Goal: Task Accomplishment & Management: Use online tool/utility

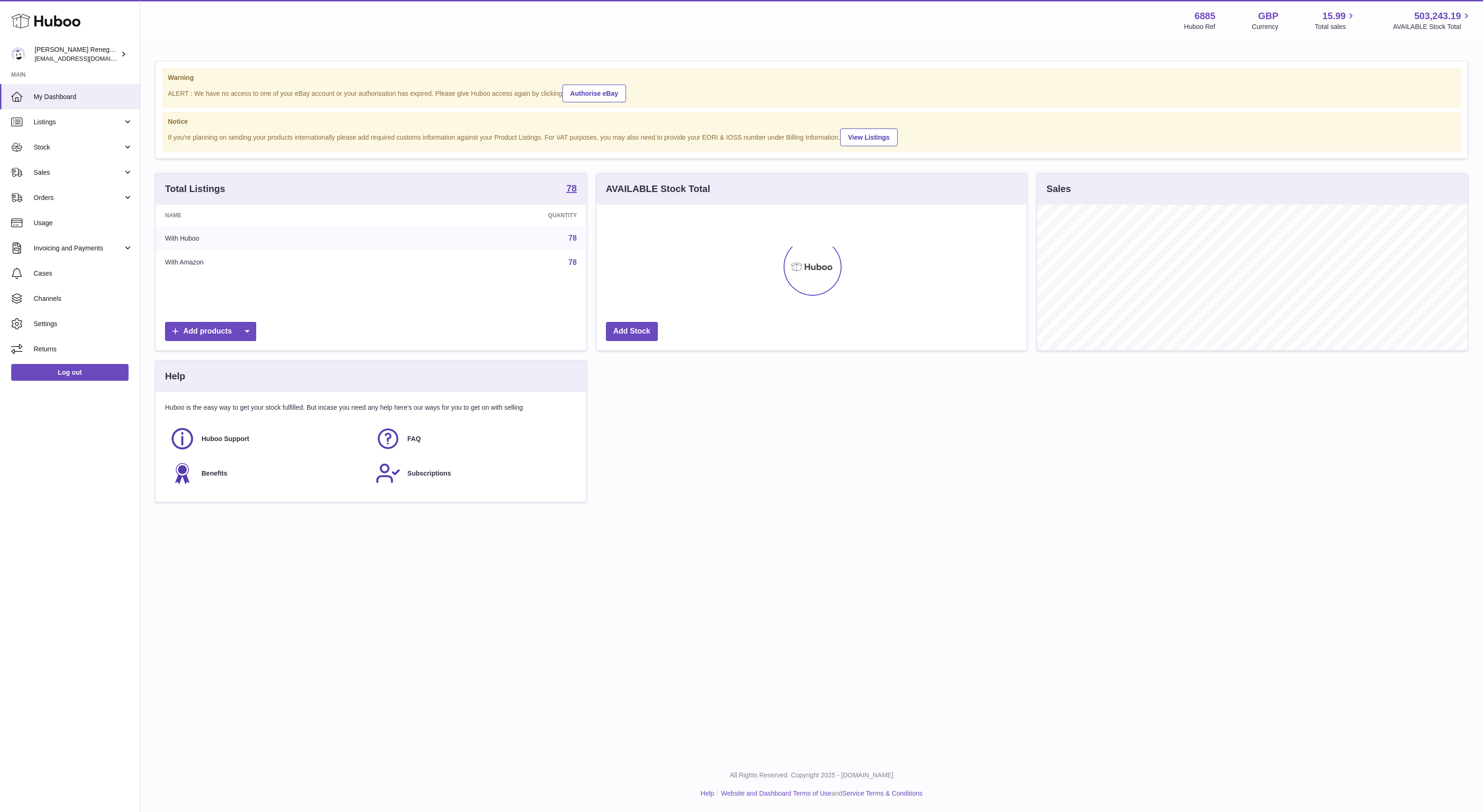
scroll to position [146, 430]
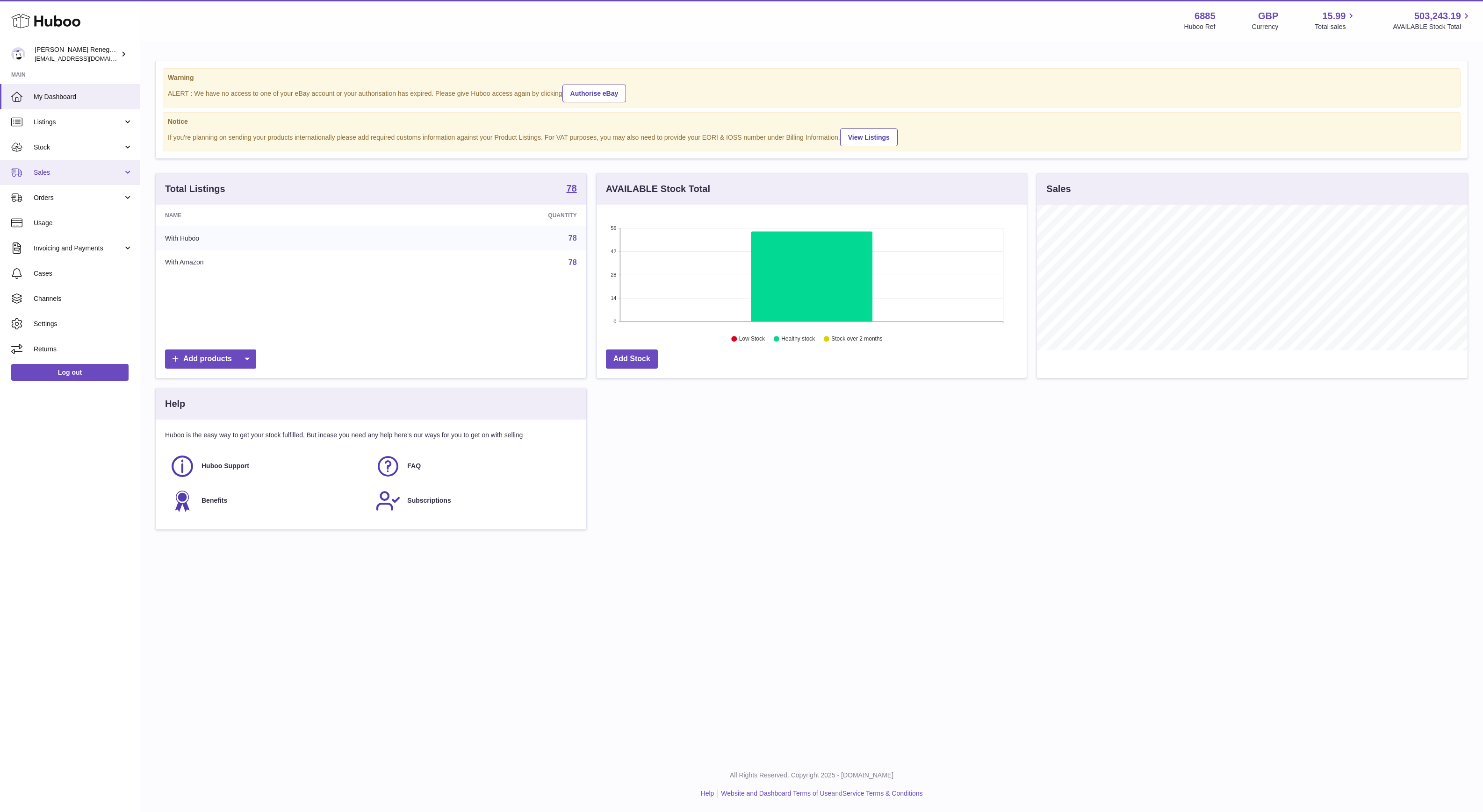
click at [89, 169] on span "Sales" at bounding box center [78, 172] width 89 height 9
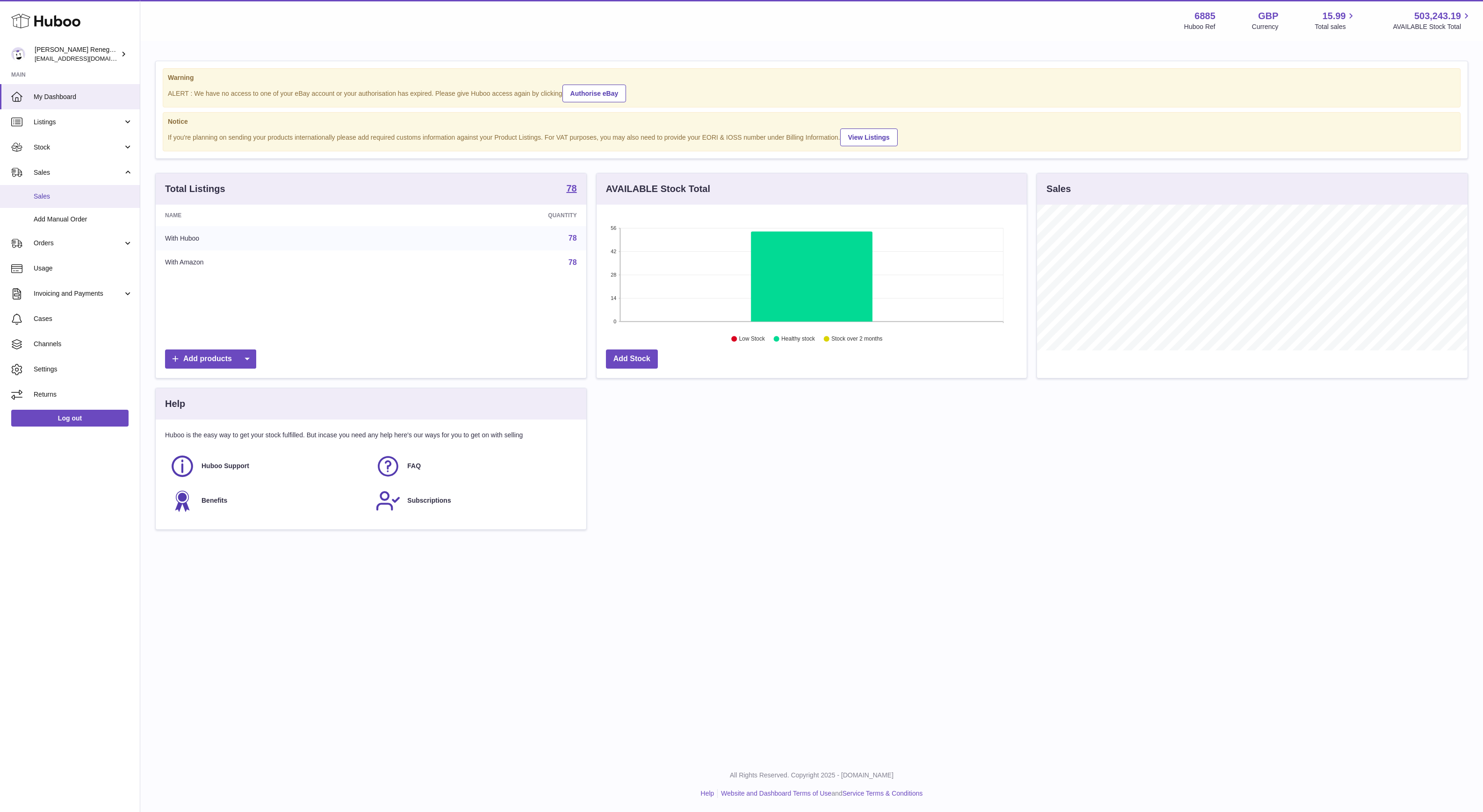
click at [70, 203] on link "Sales" at bounding box center [70, 197] width 140 height 23
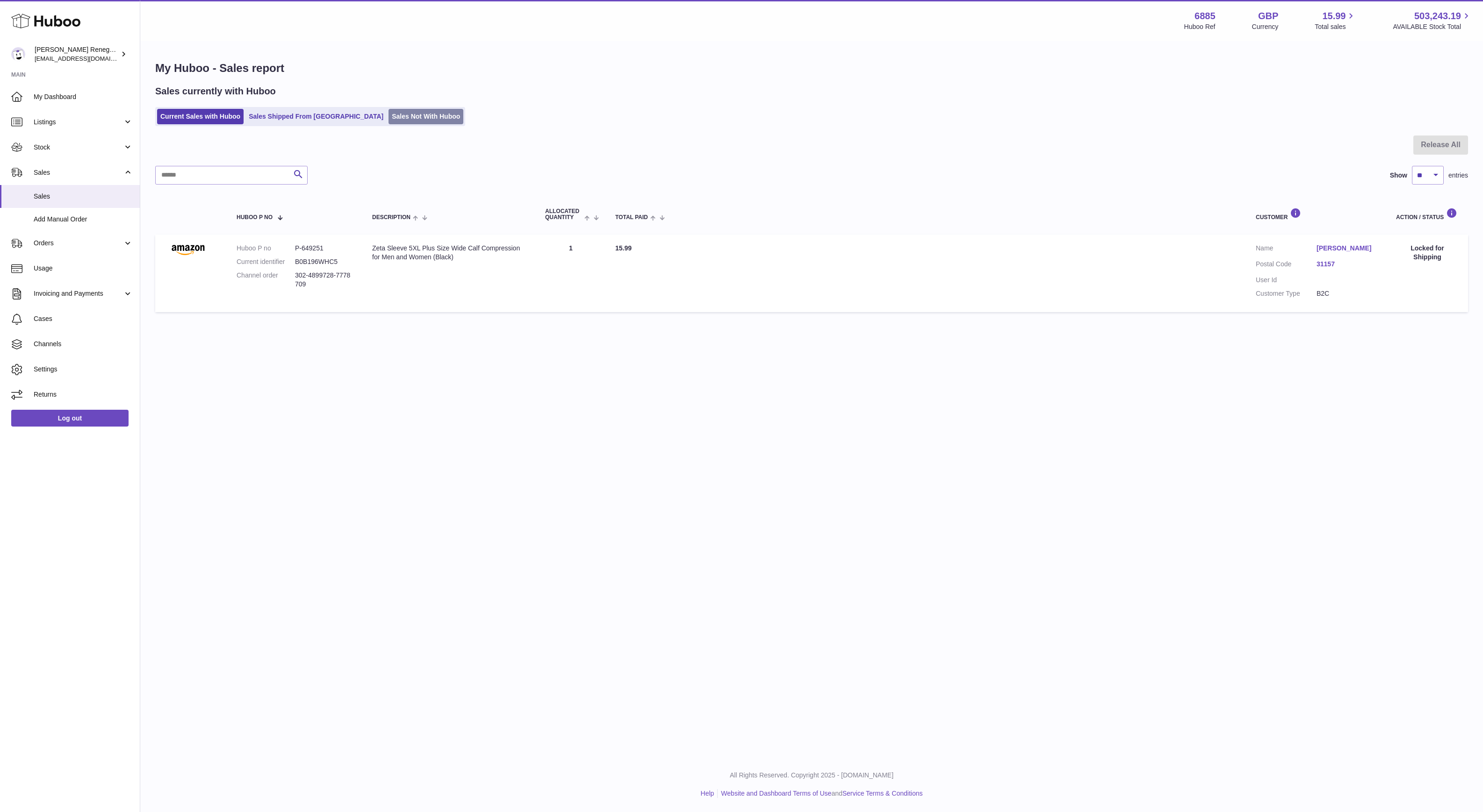
click at [389, 120] on link "Sales Not With Huboo" at bounding box center [426, 116] width 75 height 16
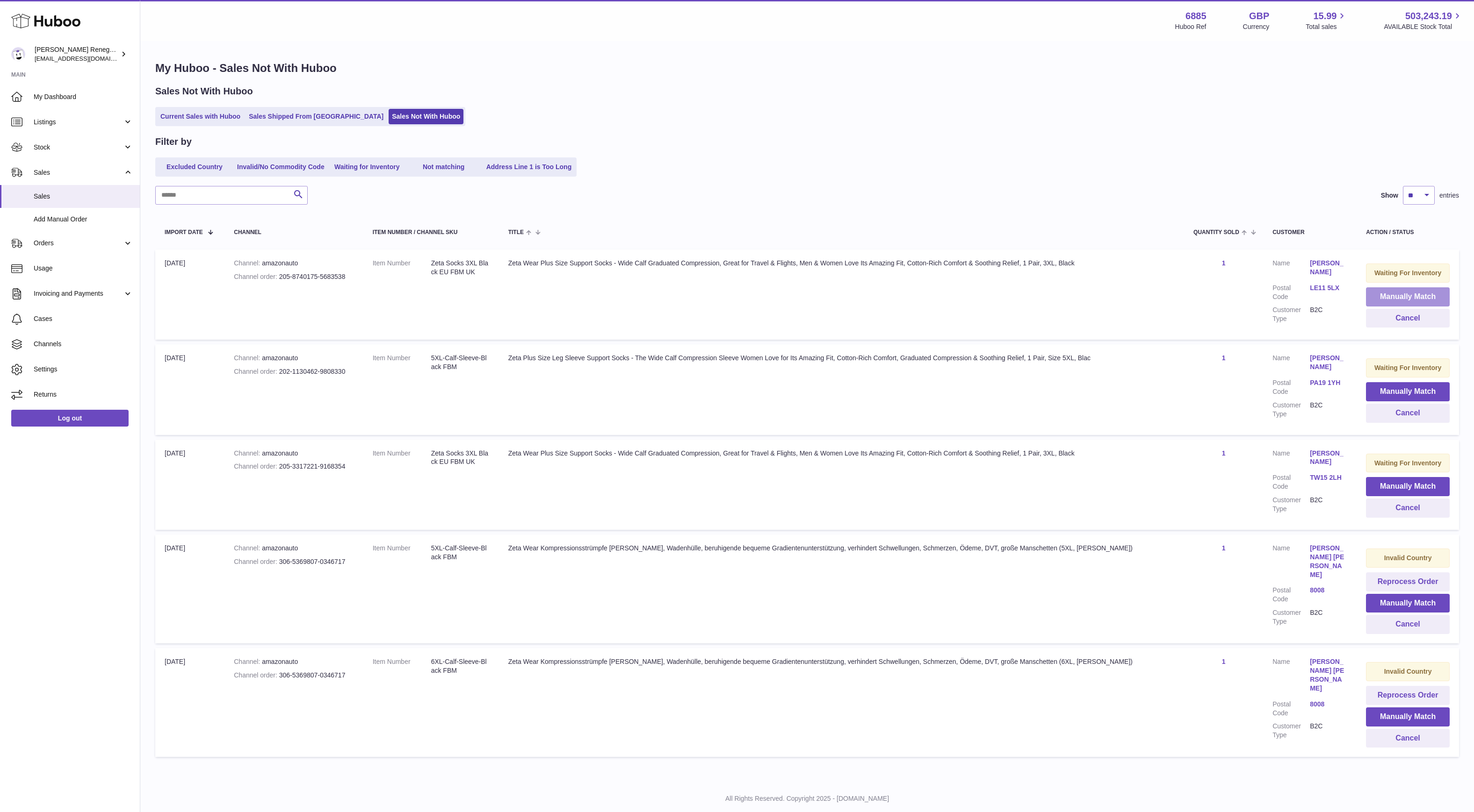
click at [1374, 292] on button "Manually Match" at bounding box center [1407, 296] width 83 height 19
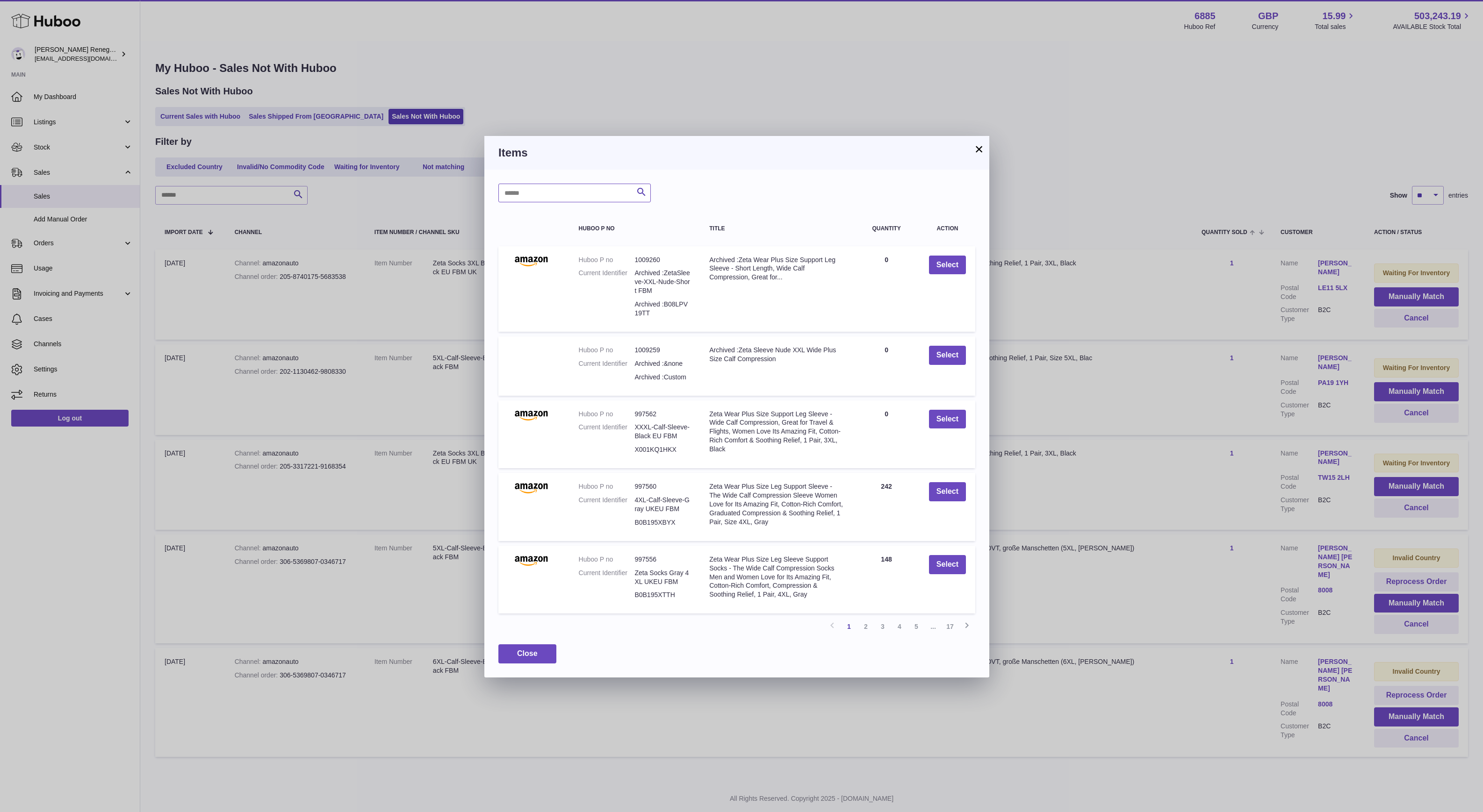
click at [567, 195] on input "text" at bounding box center [575, 193] width 153 height 18
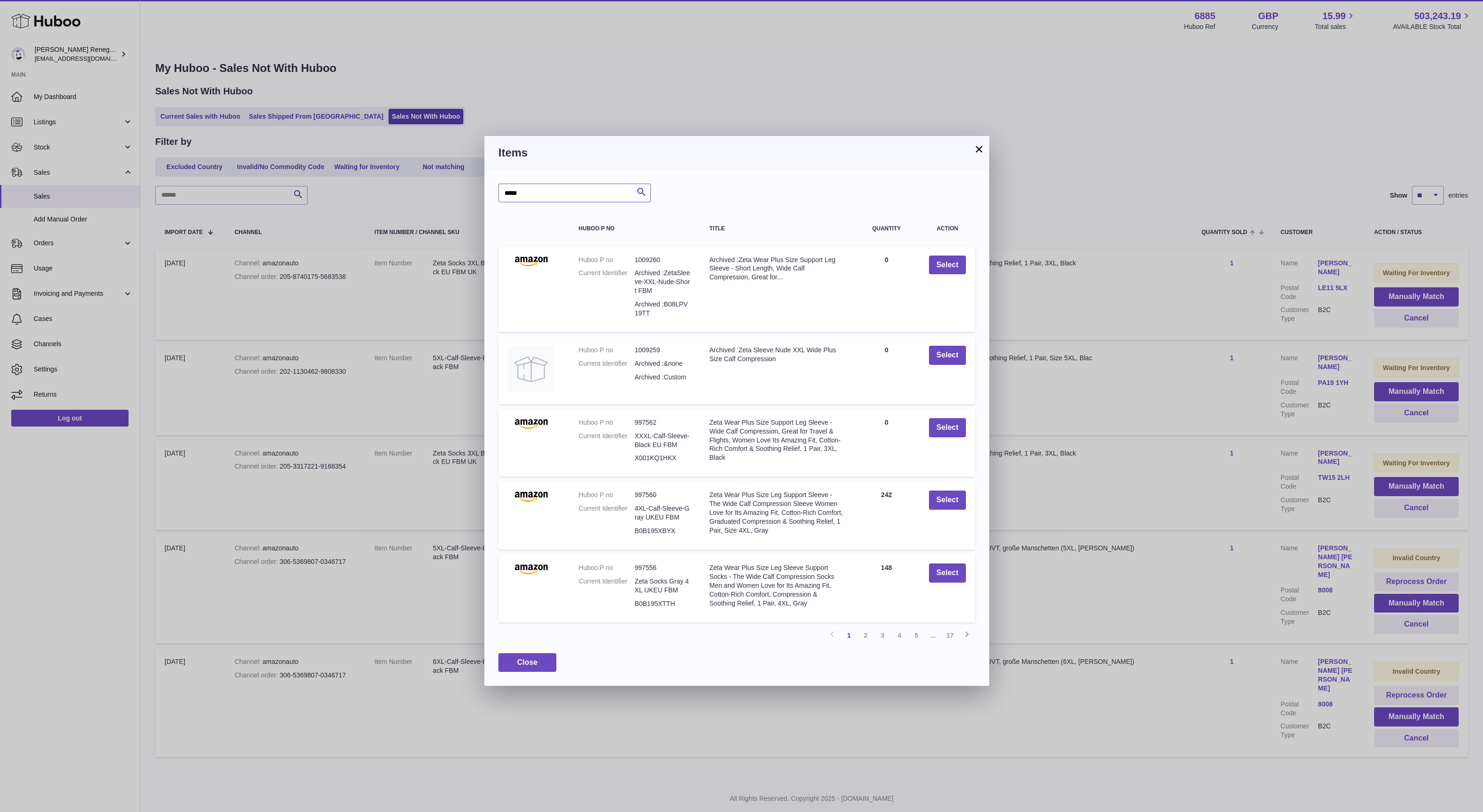
type input "*****"
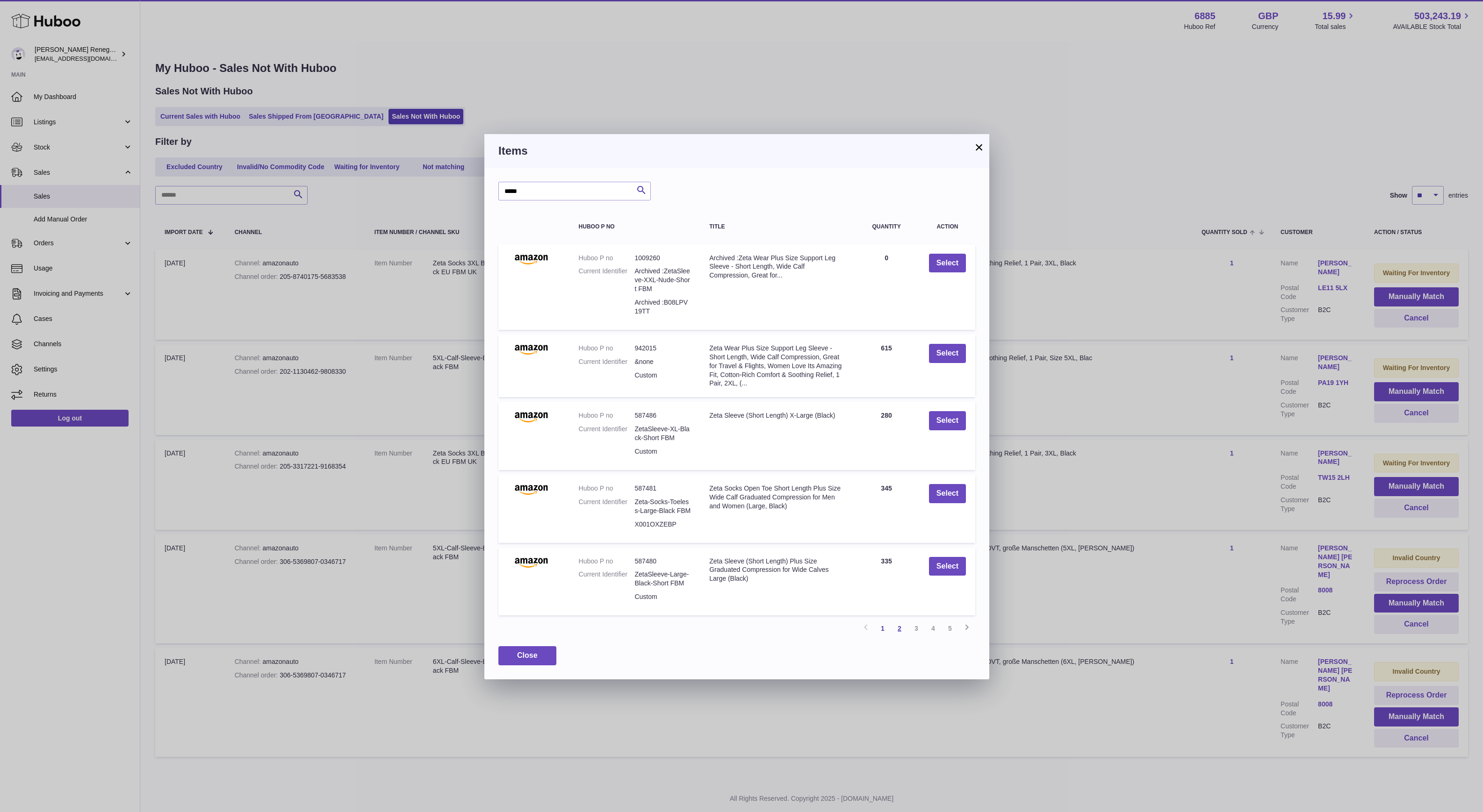
click at [899, 628] on link "2" at bounding box center [899, 628] width 17 height 17
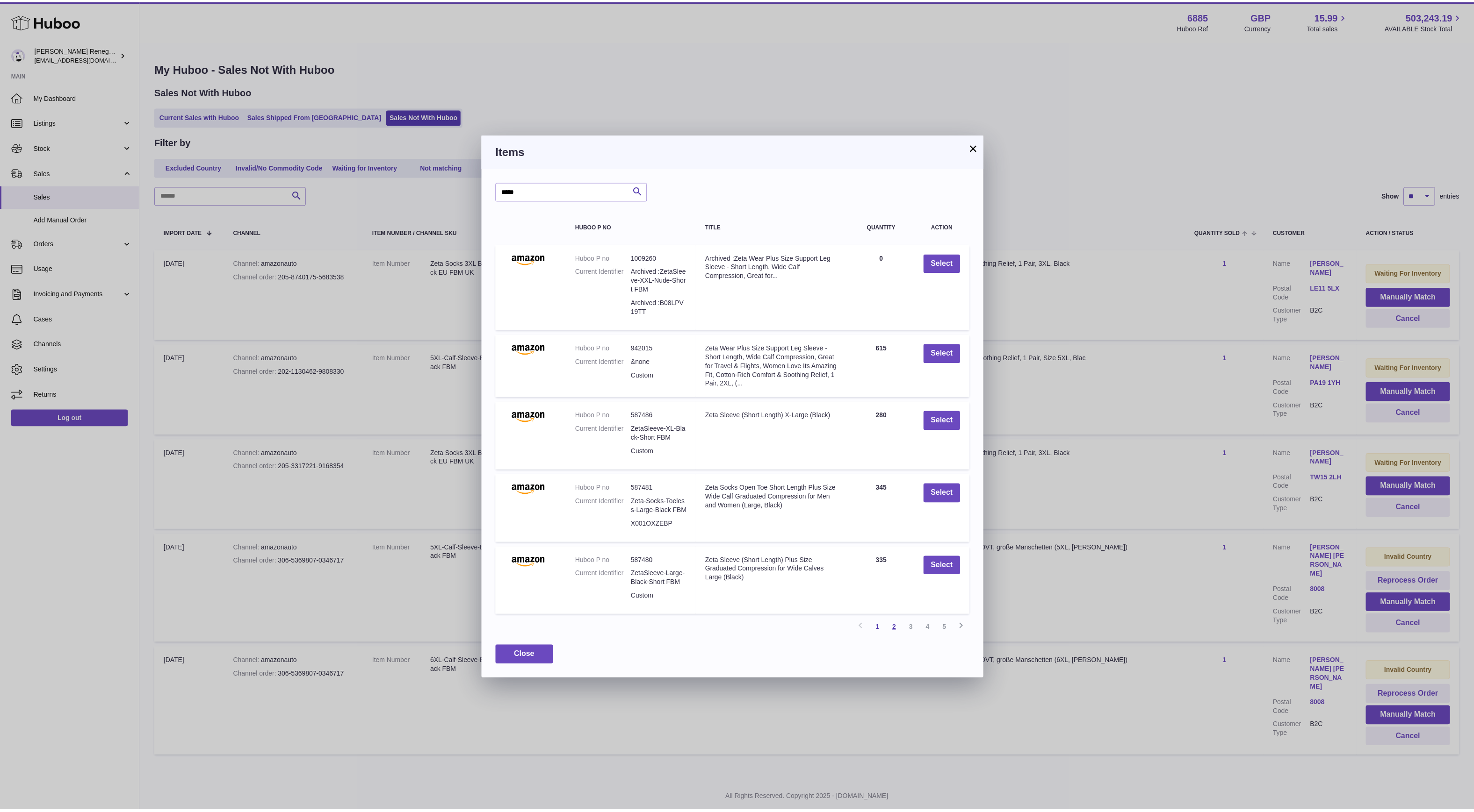
scroll to position [19, 0]
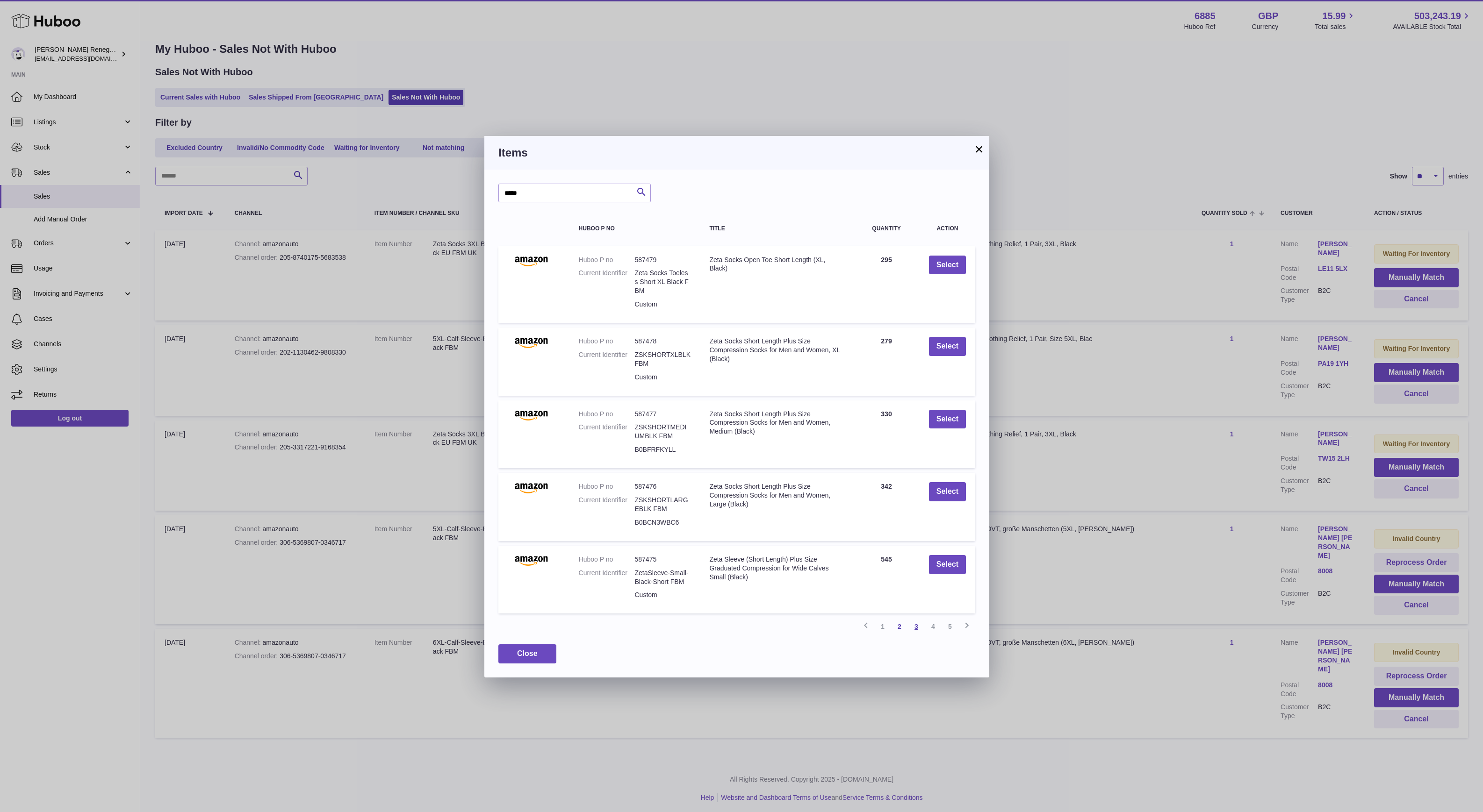
click at [915, 625] on link "3" at bounding box center [916, 626] width 17 height 17
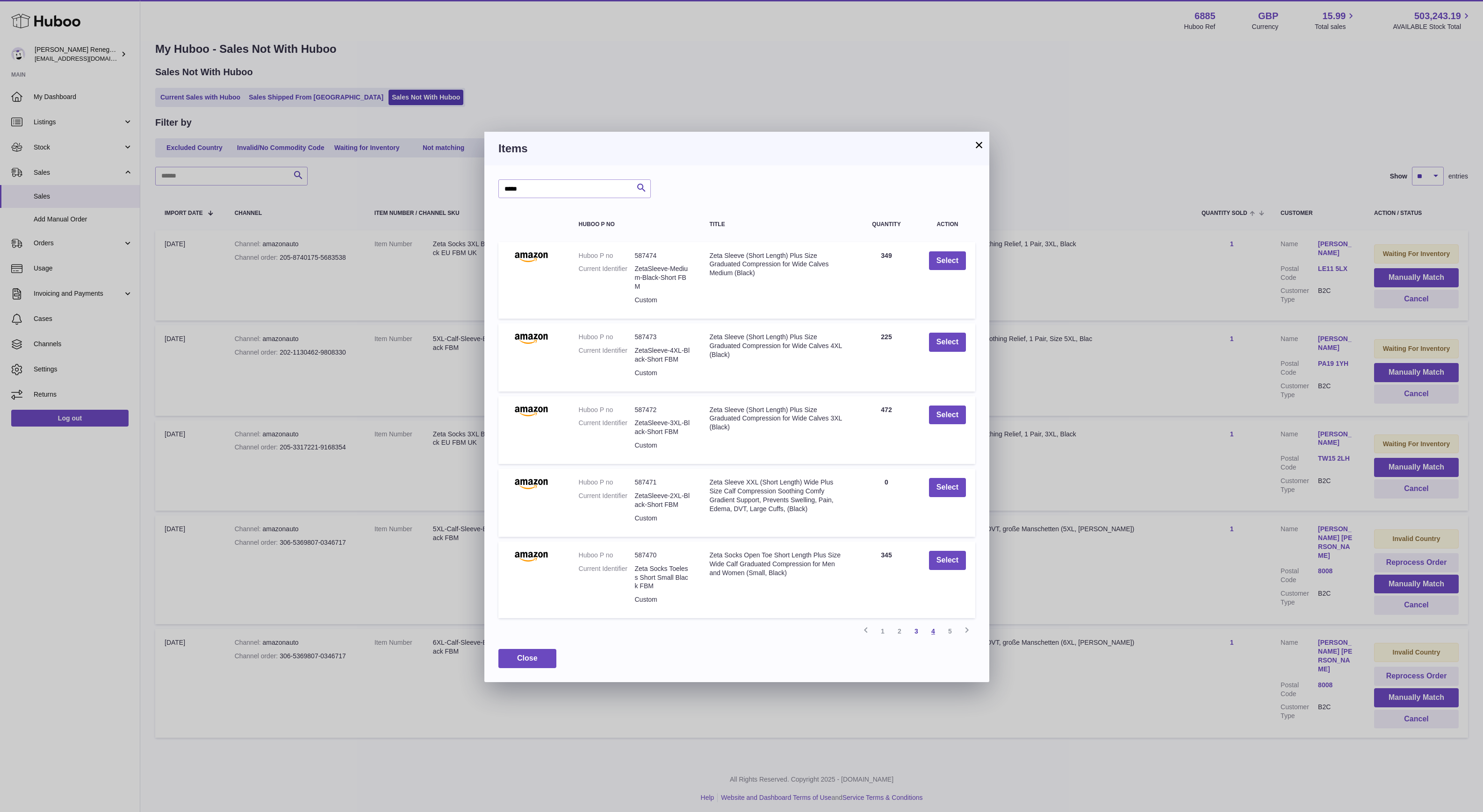
click at [930, 629] on link "4" at bounding box center [933, 631] width 17 height 17
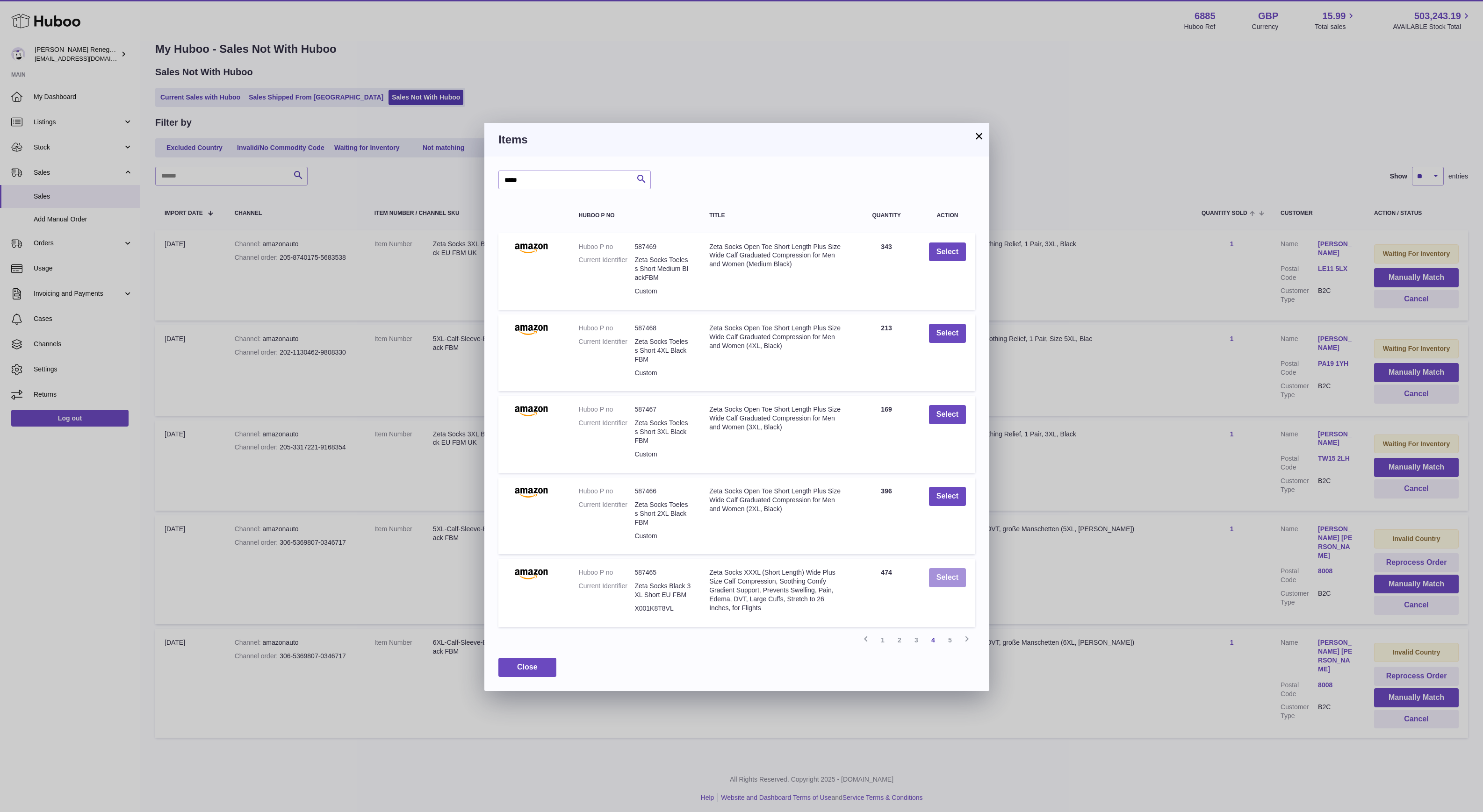
click at [955, 577] on button "Select" at bounding box center [948, 578] width 37 height 19
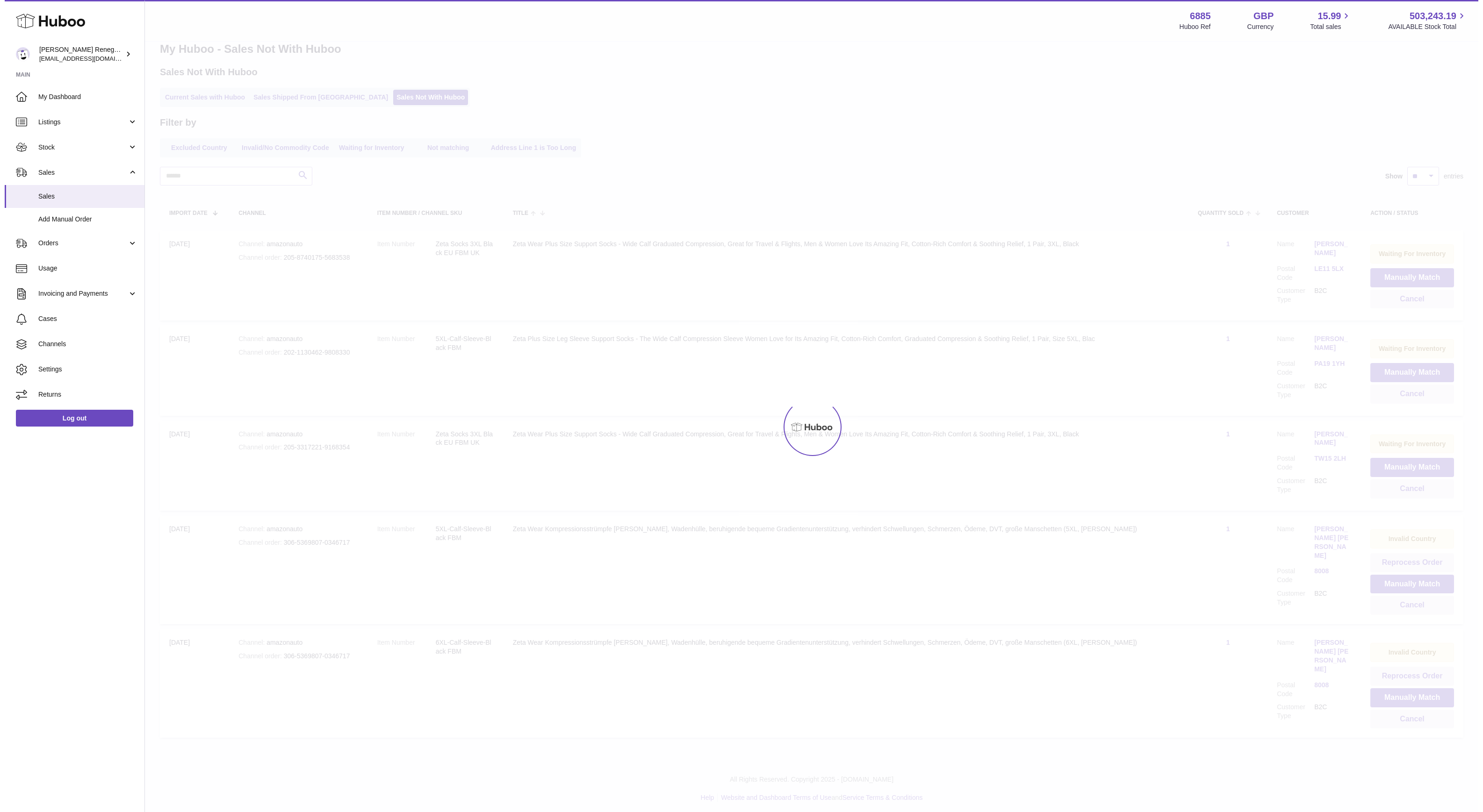
scroll to position [0, 0]
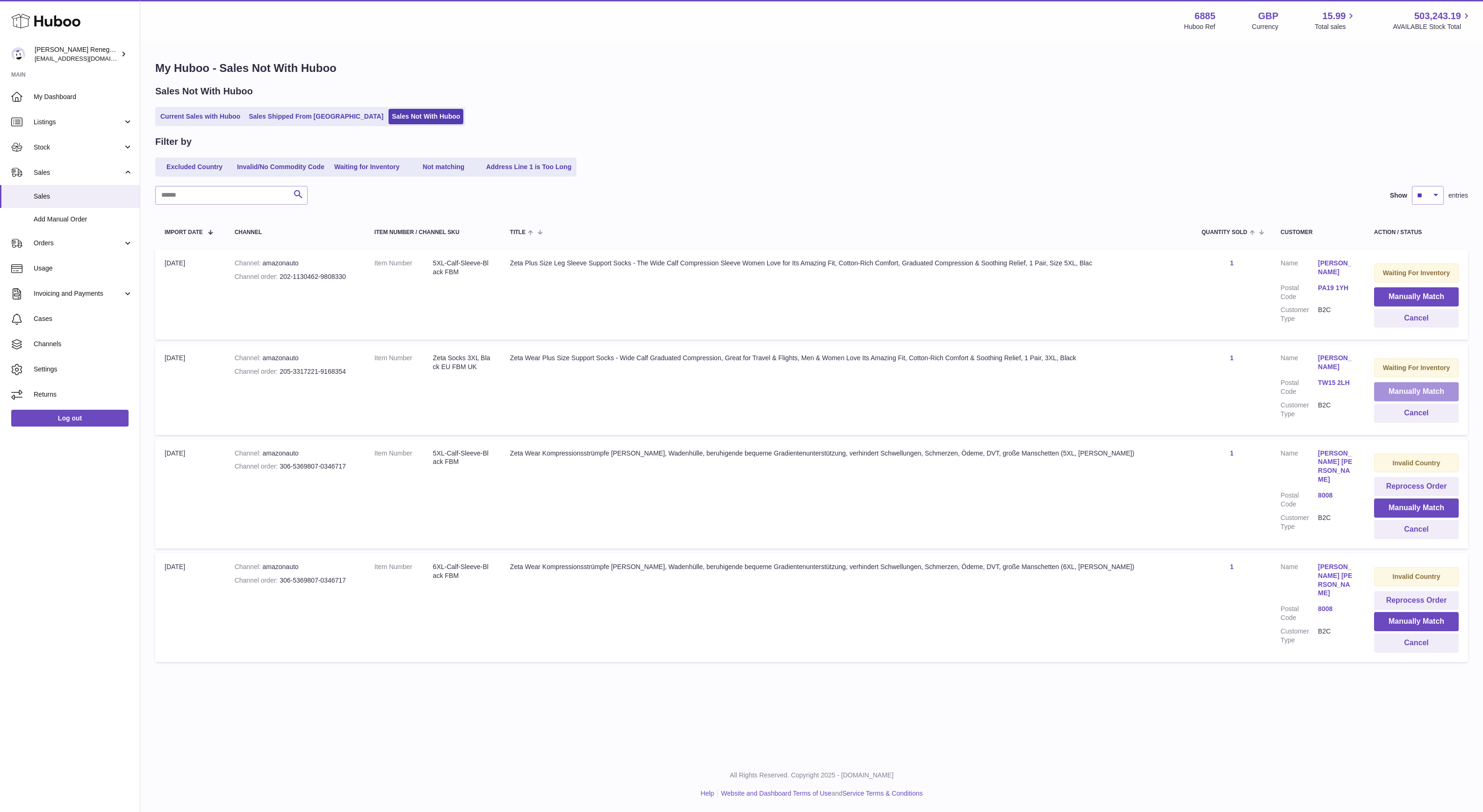
click at [1414, 391] on button "Manually Match" at bounding box center [1416, 391] width 85 height 19
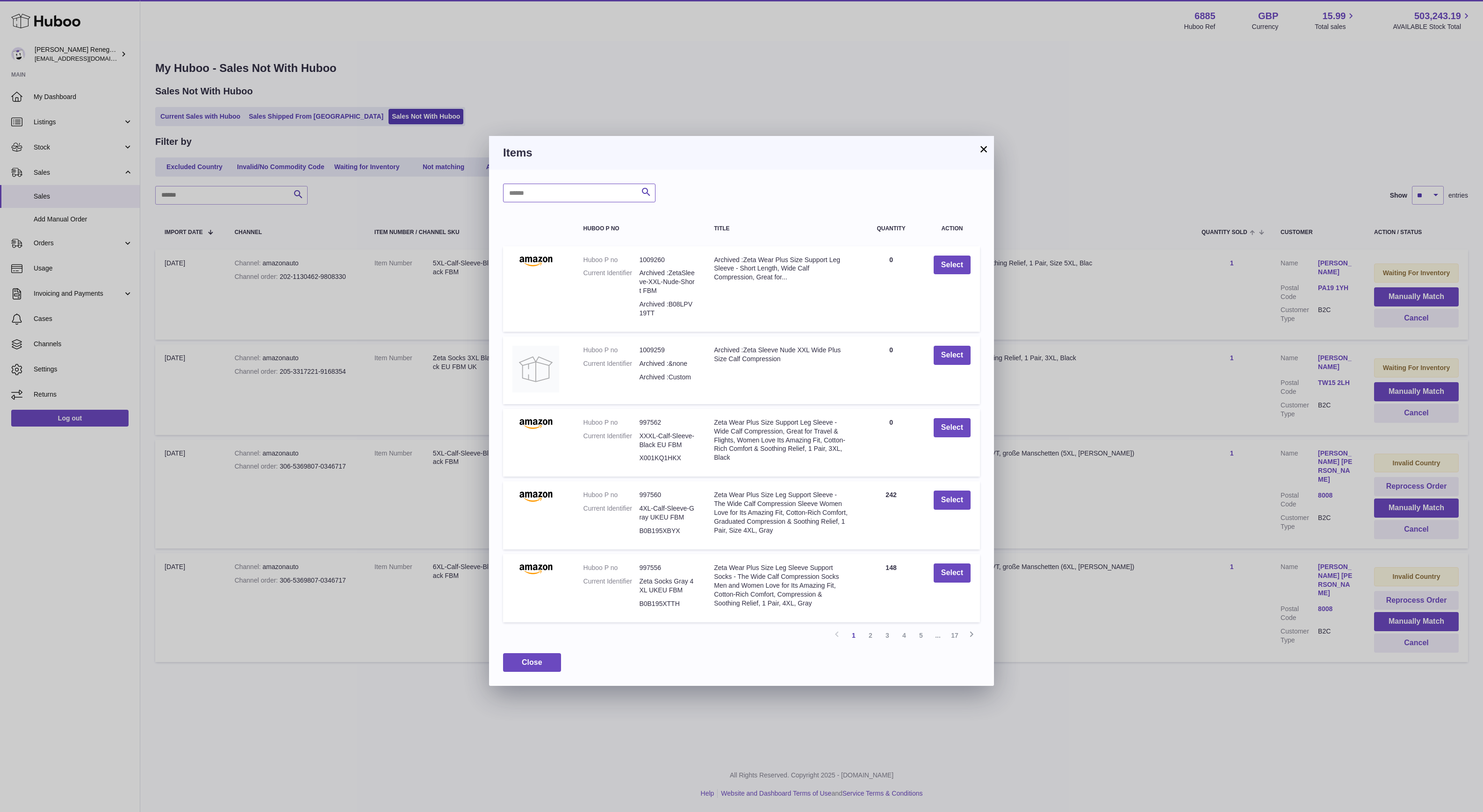
click at [590, 193] on input "text" at bounding box center [579, 193] width 153 height 18
type input "*****"
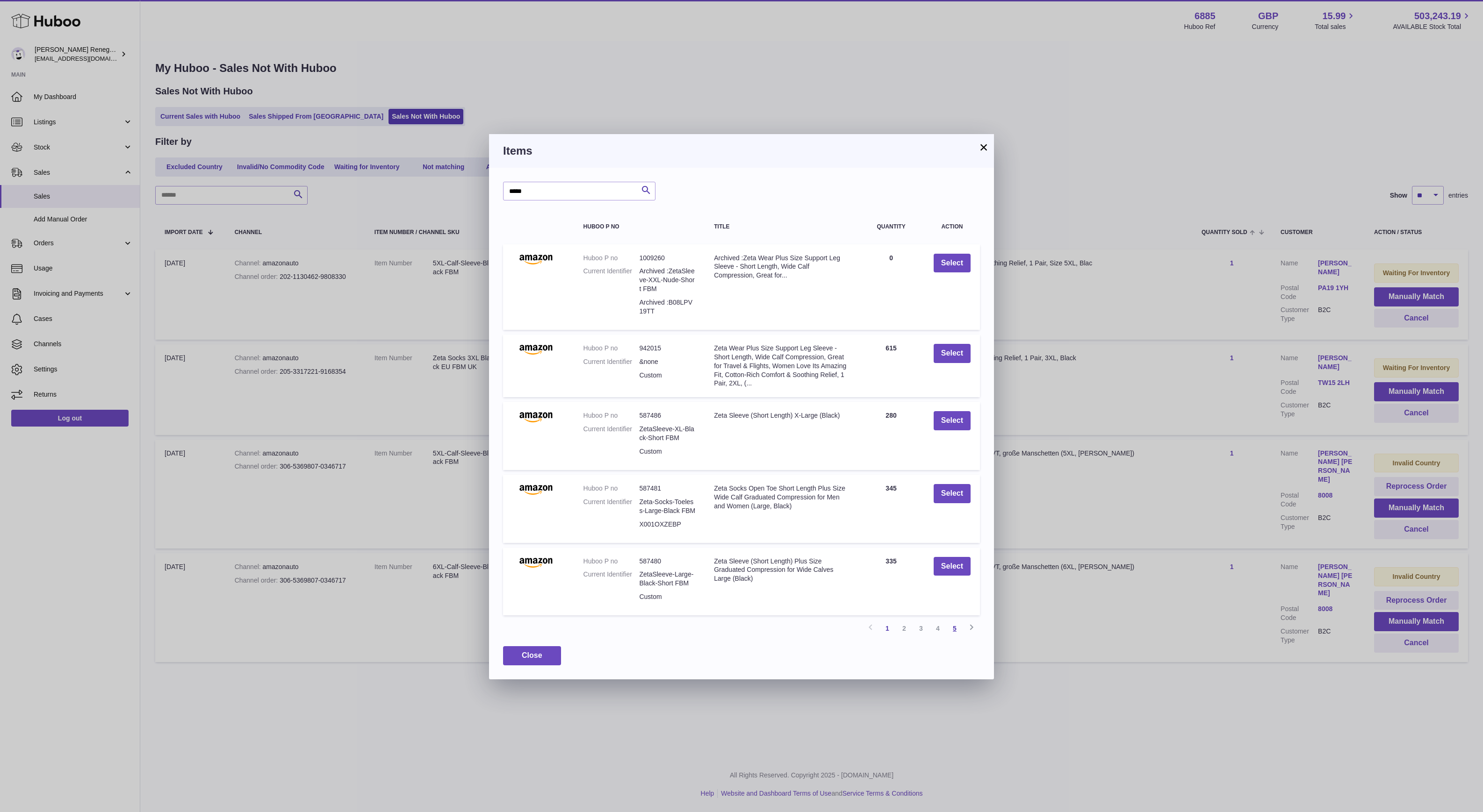
click at [960, 623] on link "5" at bounding box center [955, 628] width 17 height 17
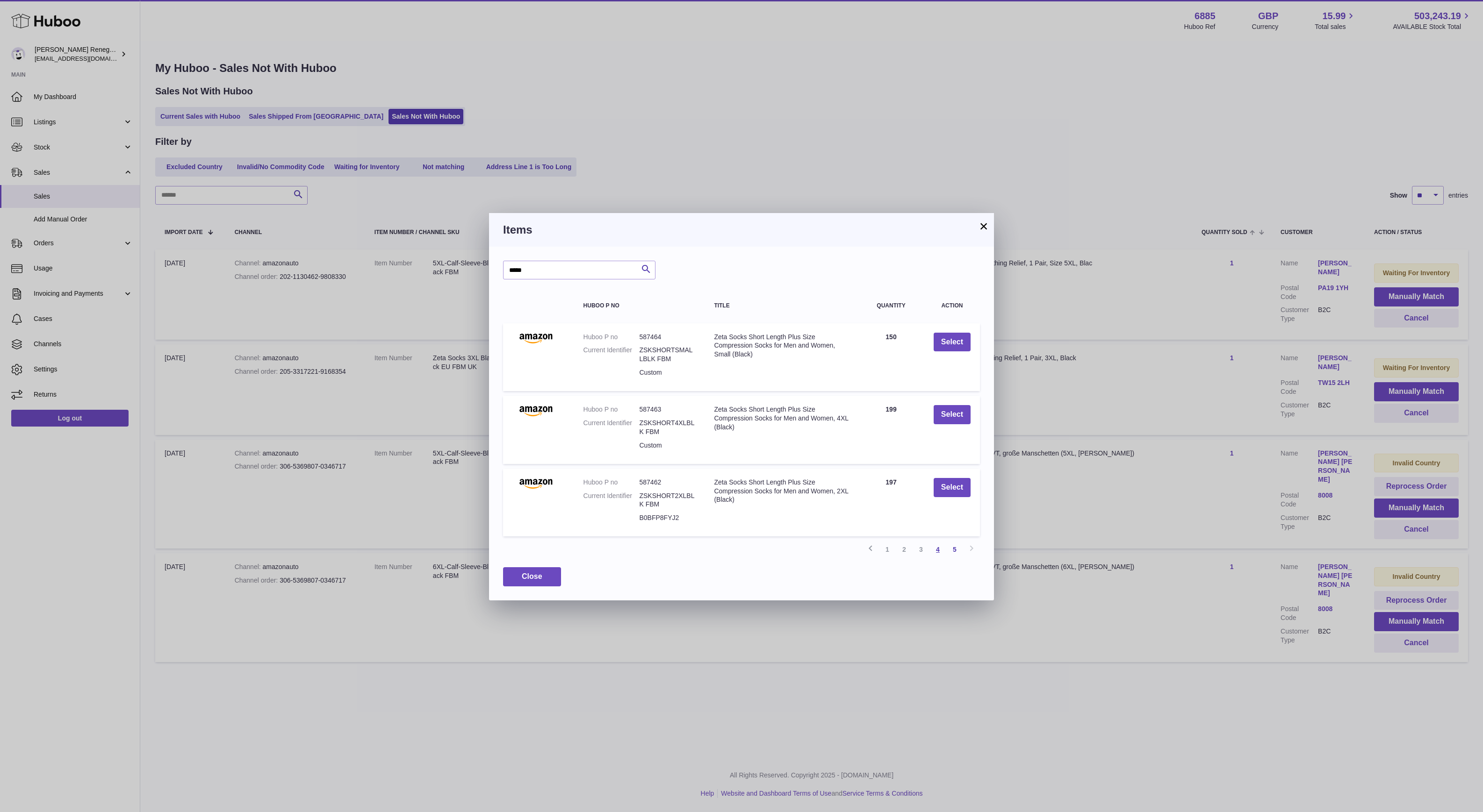
click at [941, 548] on link "4" at bounding box center [937, 549] width 17 height 17
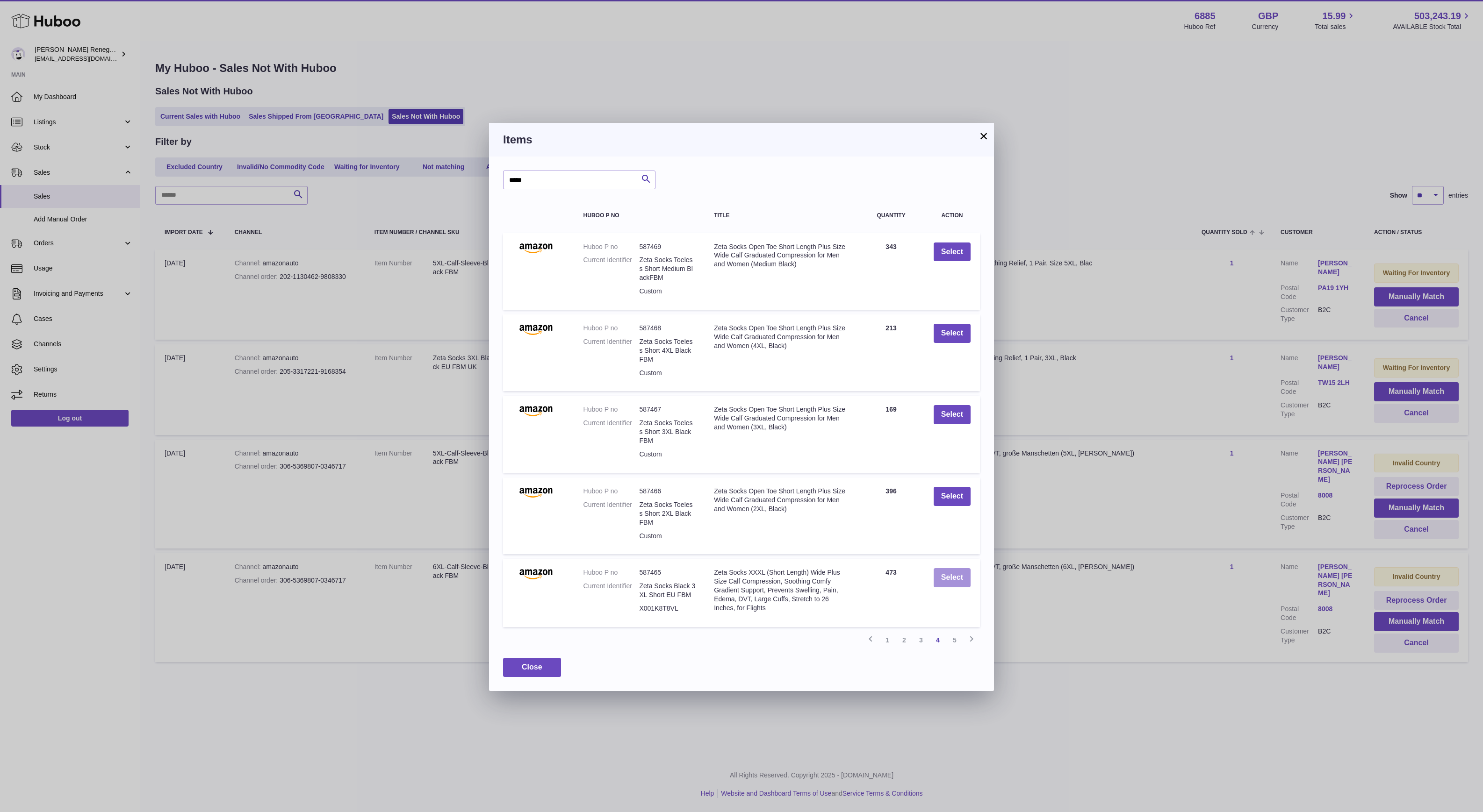
click at [954, 577] on button "Select" at bounding box center [952, 578] width 37 height 19
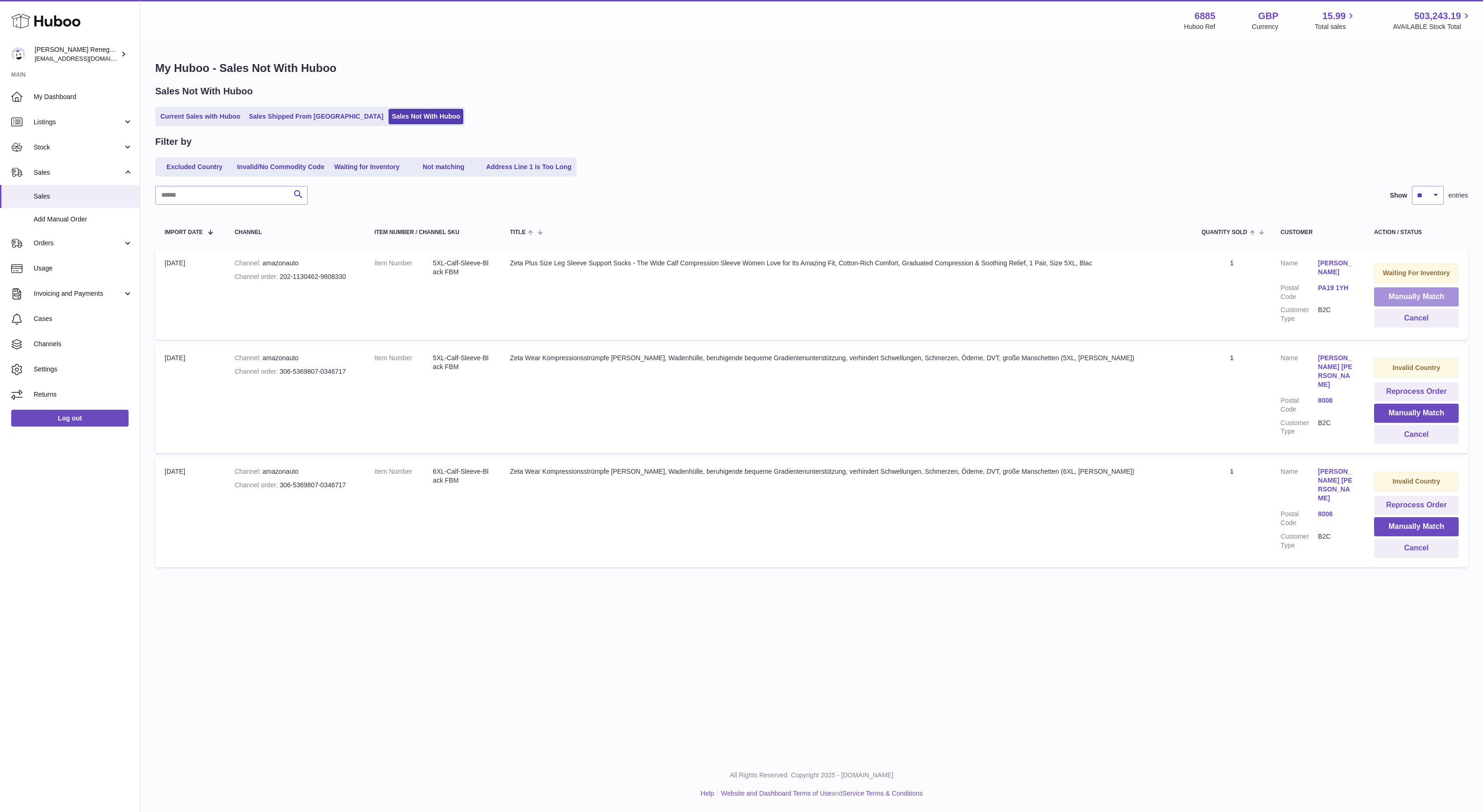
click at [1377, 294] on button "Manually Match" at bounding box center [1416, 296] width 85 height 19
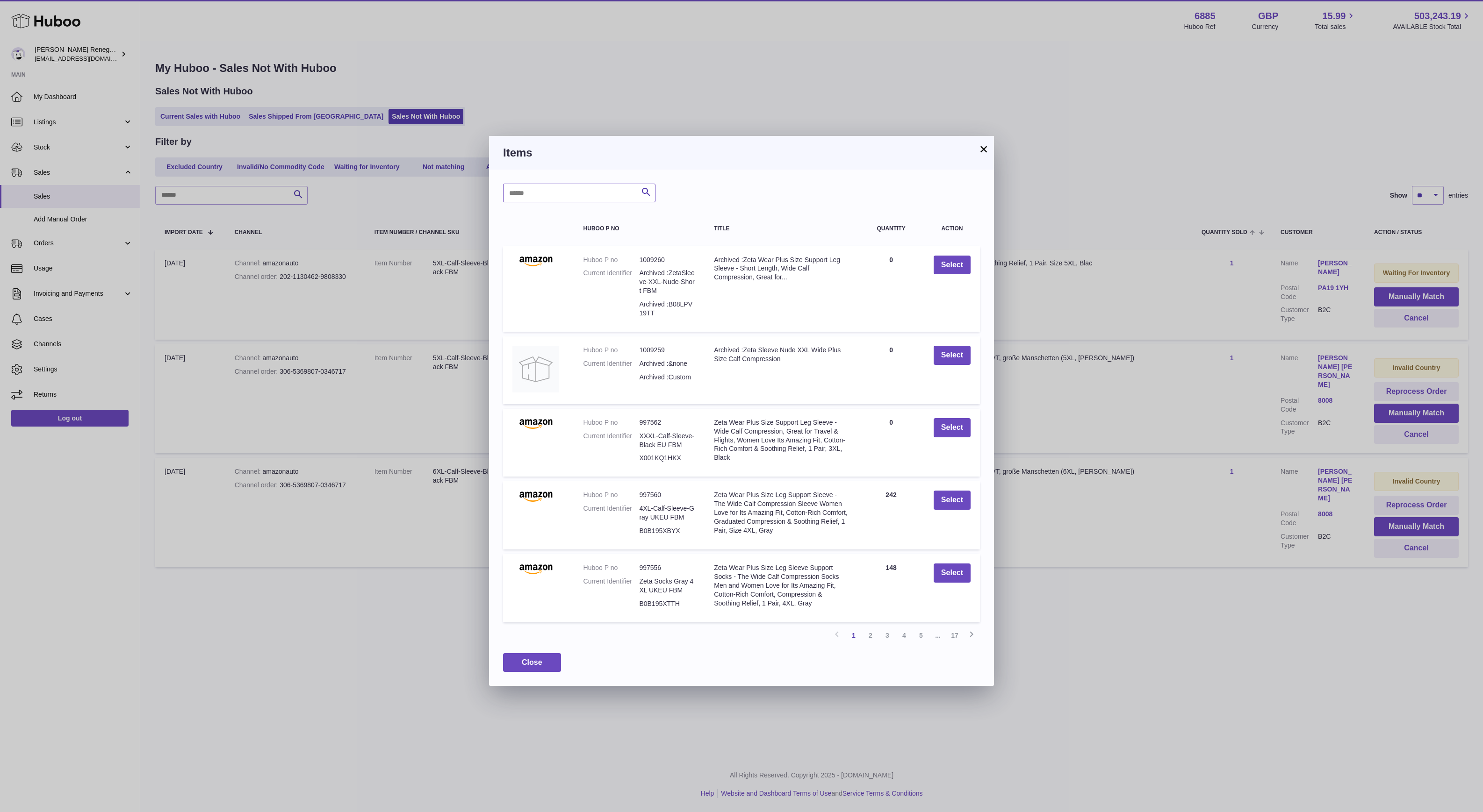
click at [539, 191] on input "text" at bounding box center [579, 193] width 153 height 18
type input "***"
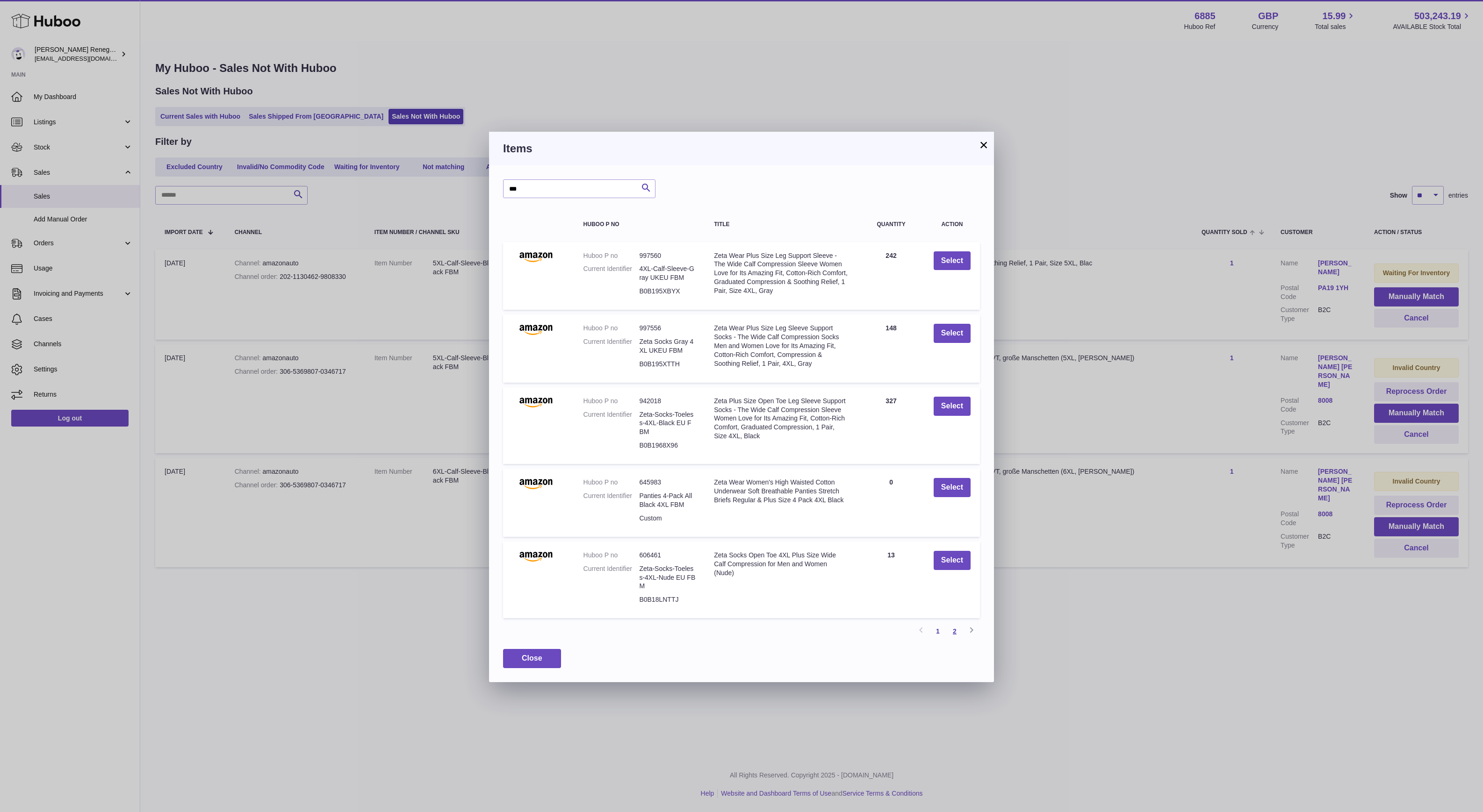
click at [955, 630] on link "2" at bounding box center [955, 631] width 17 height 17
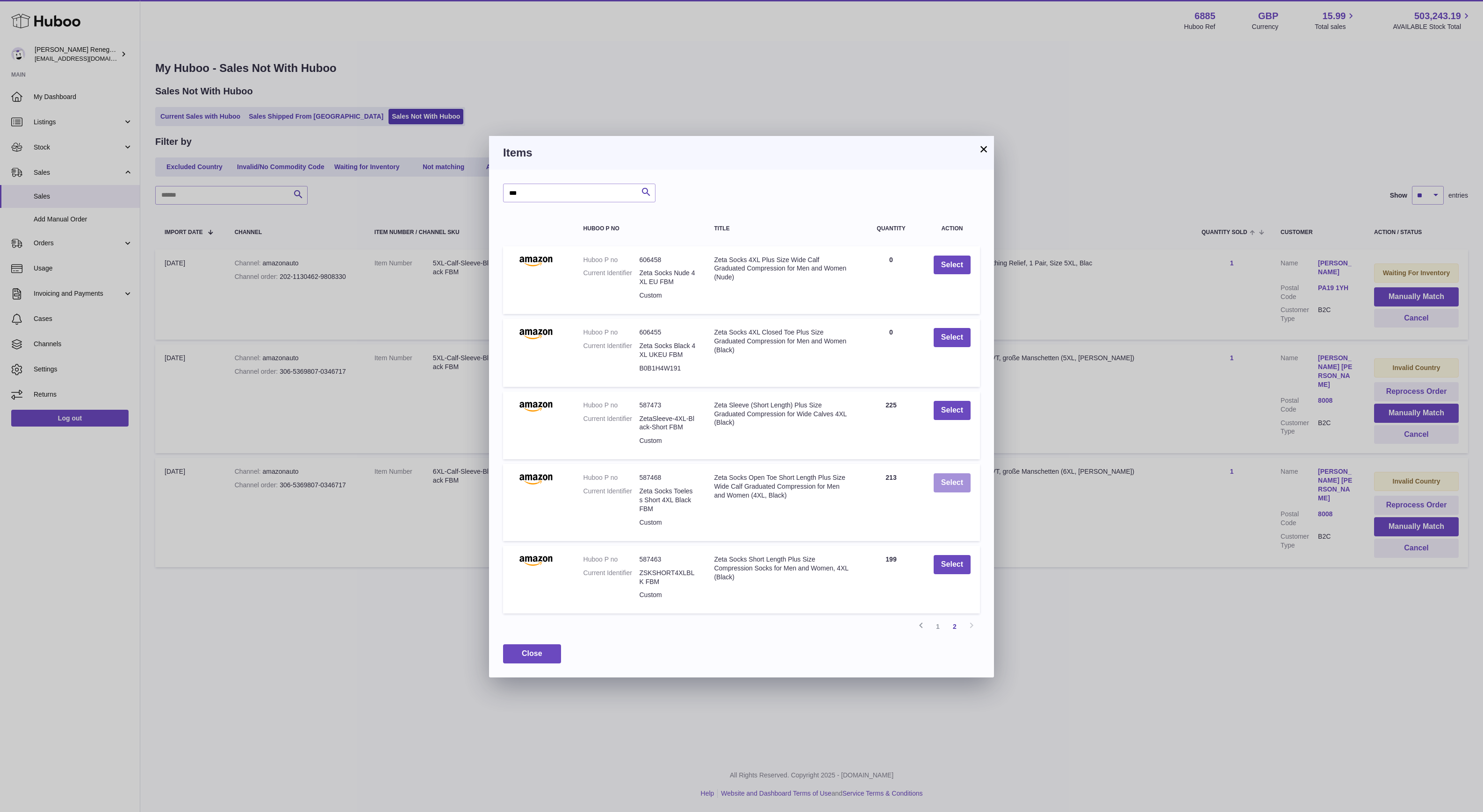
click at [944, 481] on button "Select" at bounding box center [952, 483] width 37 height 19
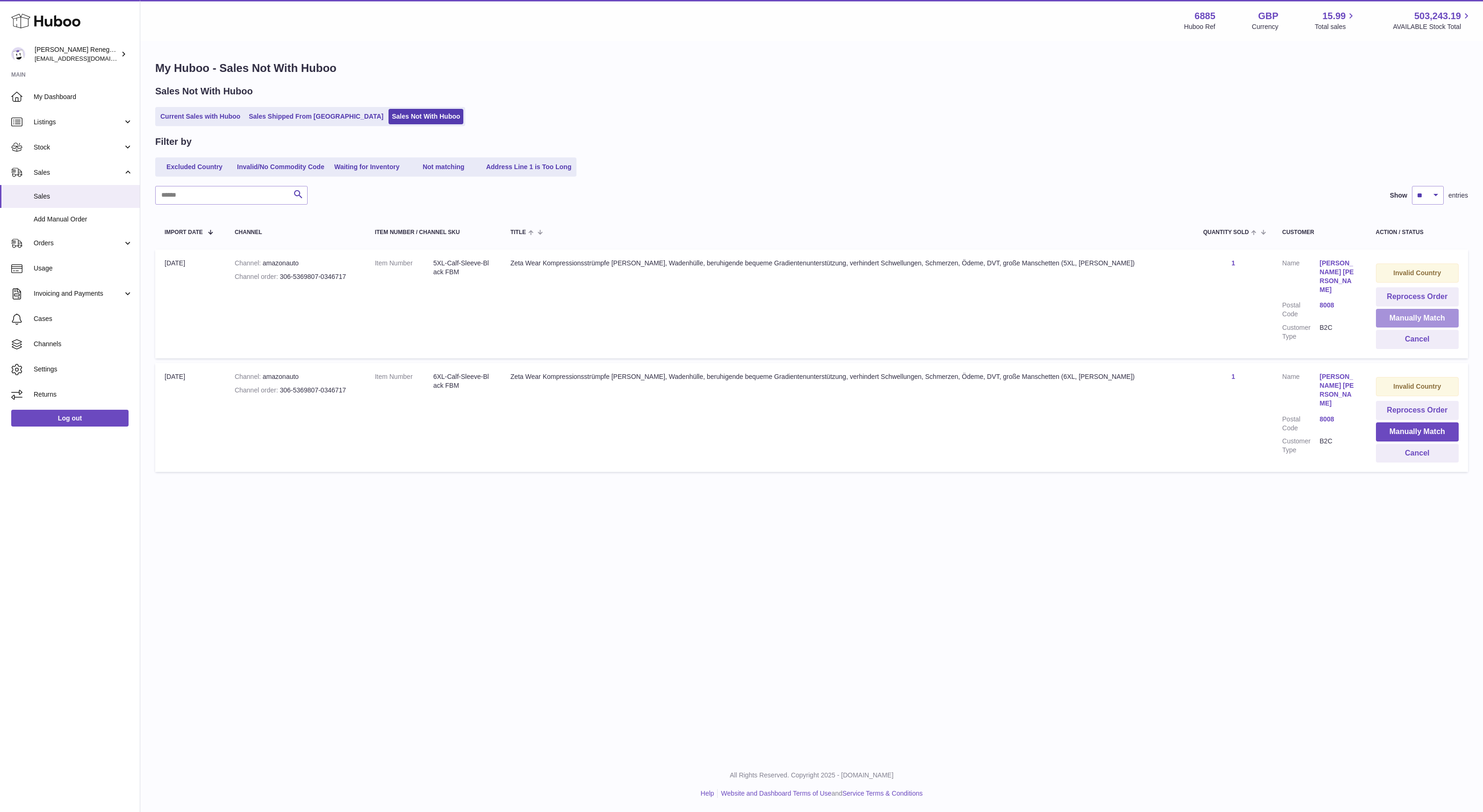
click at [1405, 317] on button "Manually Match" at bounding box center [1417, 318] width 83 height 19
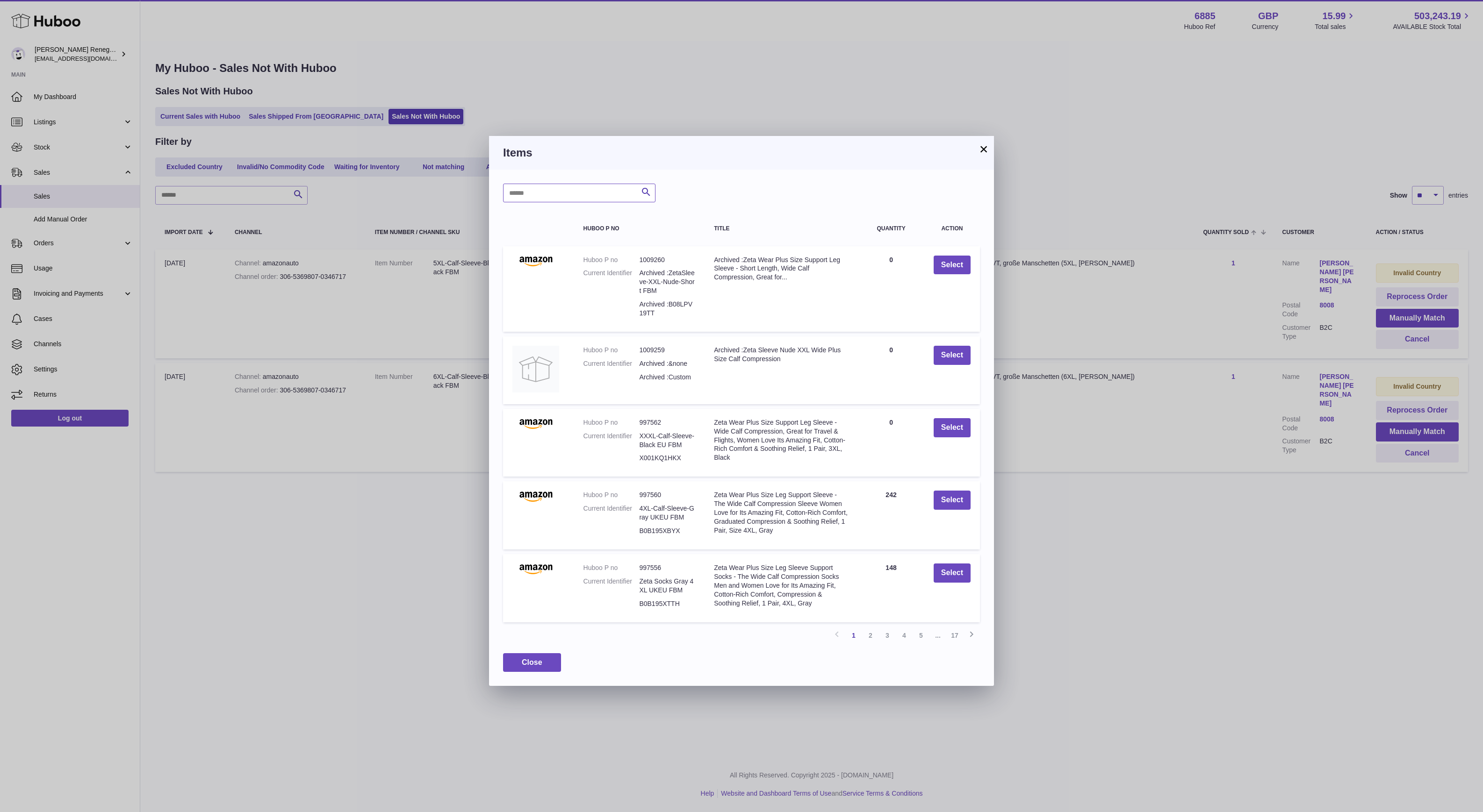
click at [590, 193] on input "text" at bounding box center [579, 193] width 153 height 18
type input "*"
type input "***"
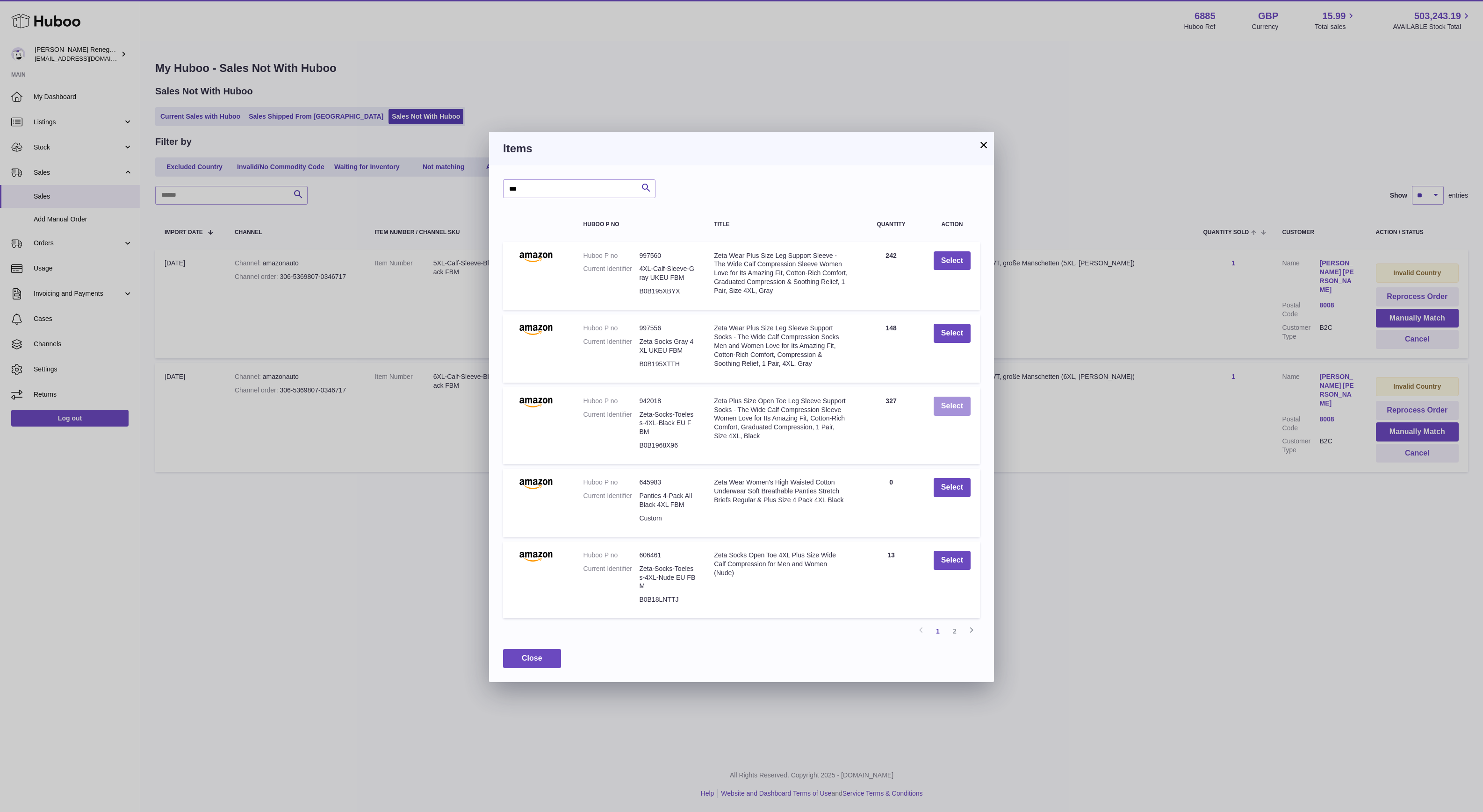
click at [944, 404] on button "Select" at bounding box center [952, 406] width 37 height 19
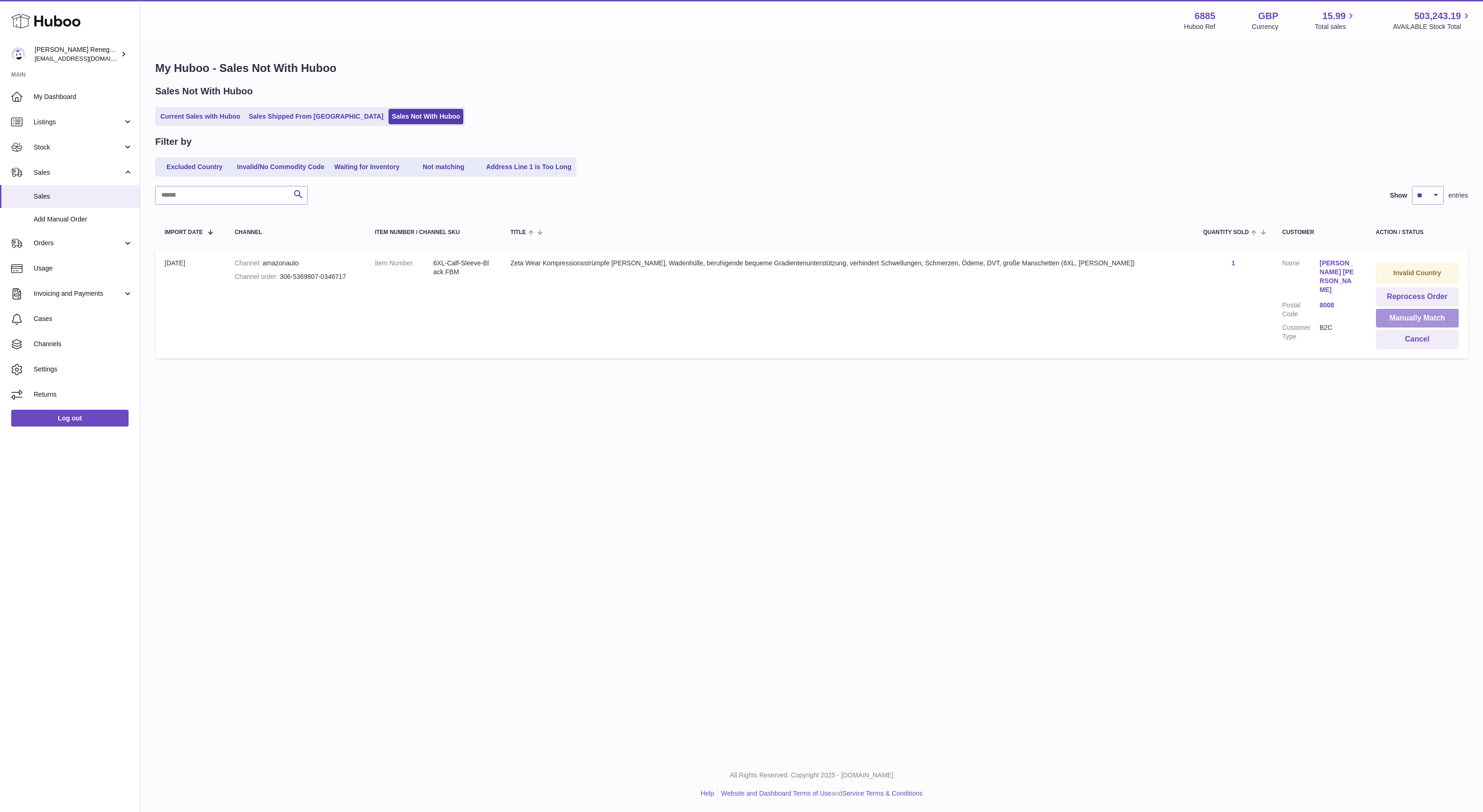
click at [1394, 316] on button "Manually Match" at bounding box center [1417, 318] width 83 height 19
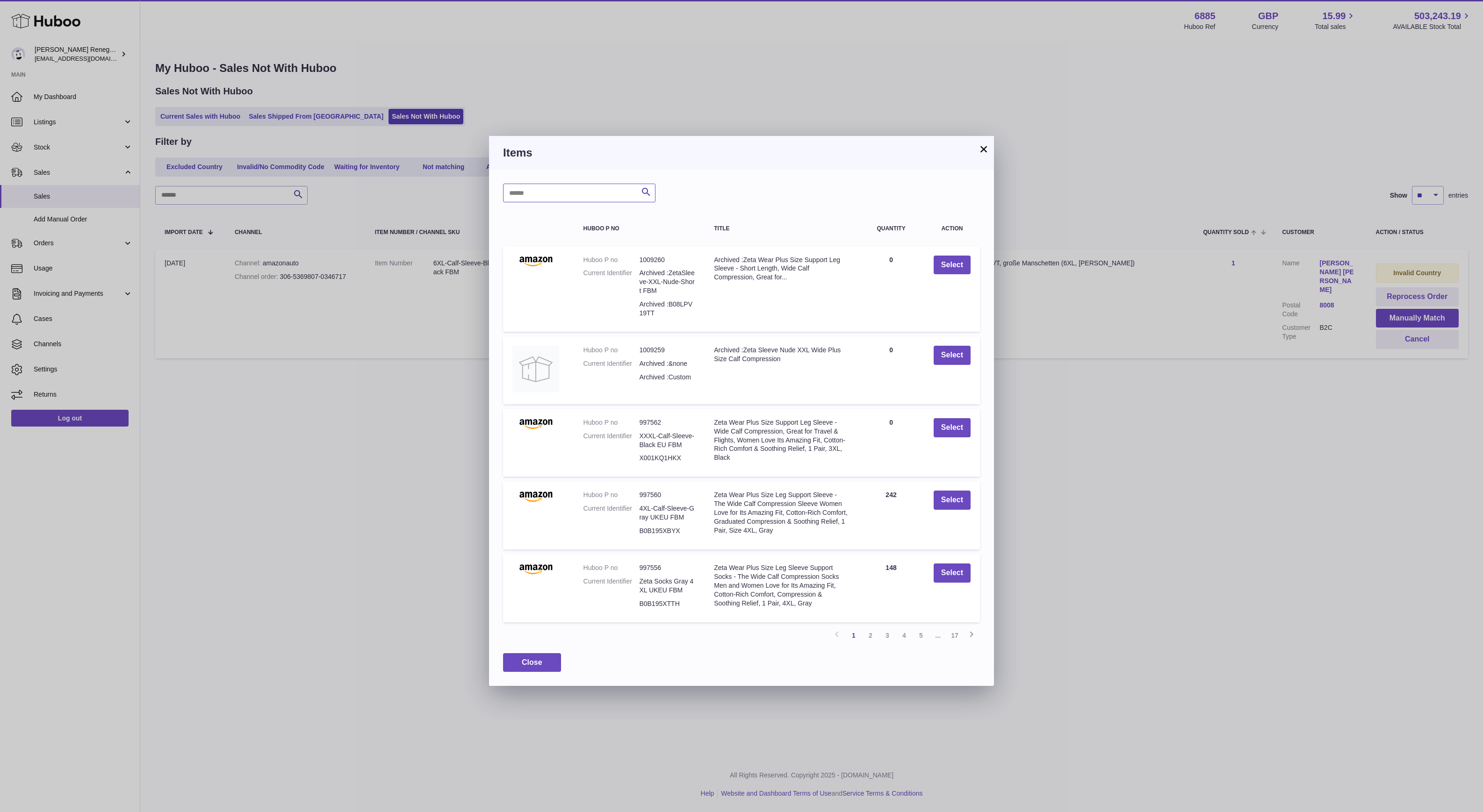
click at [568, 184] on input "text" at bounding box center [579, 193] width 153 height 18
type input "***"
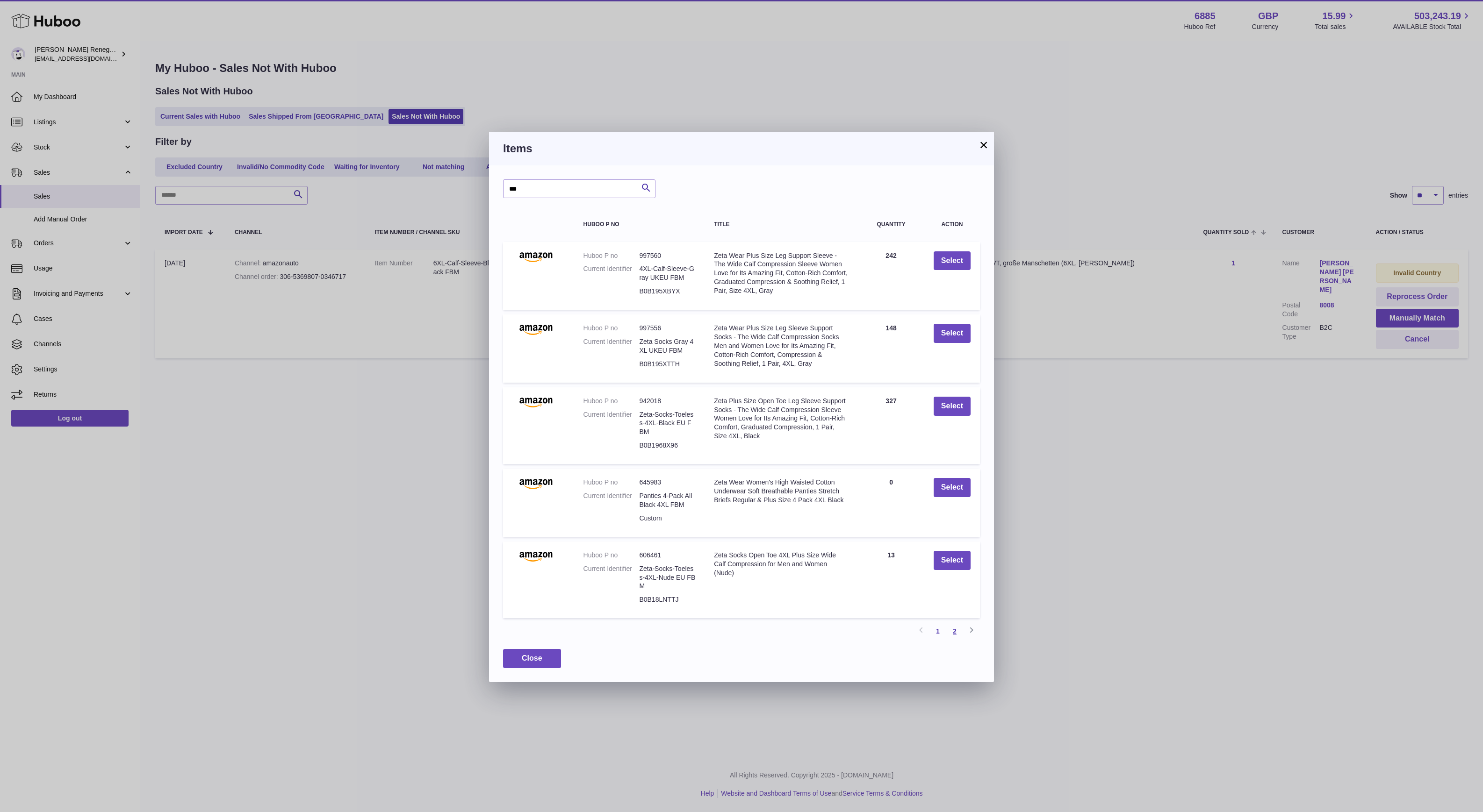
click at [956, 631] on link "2" at bounding box center [955, 631] width 17 height 17
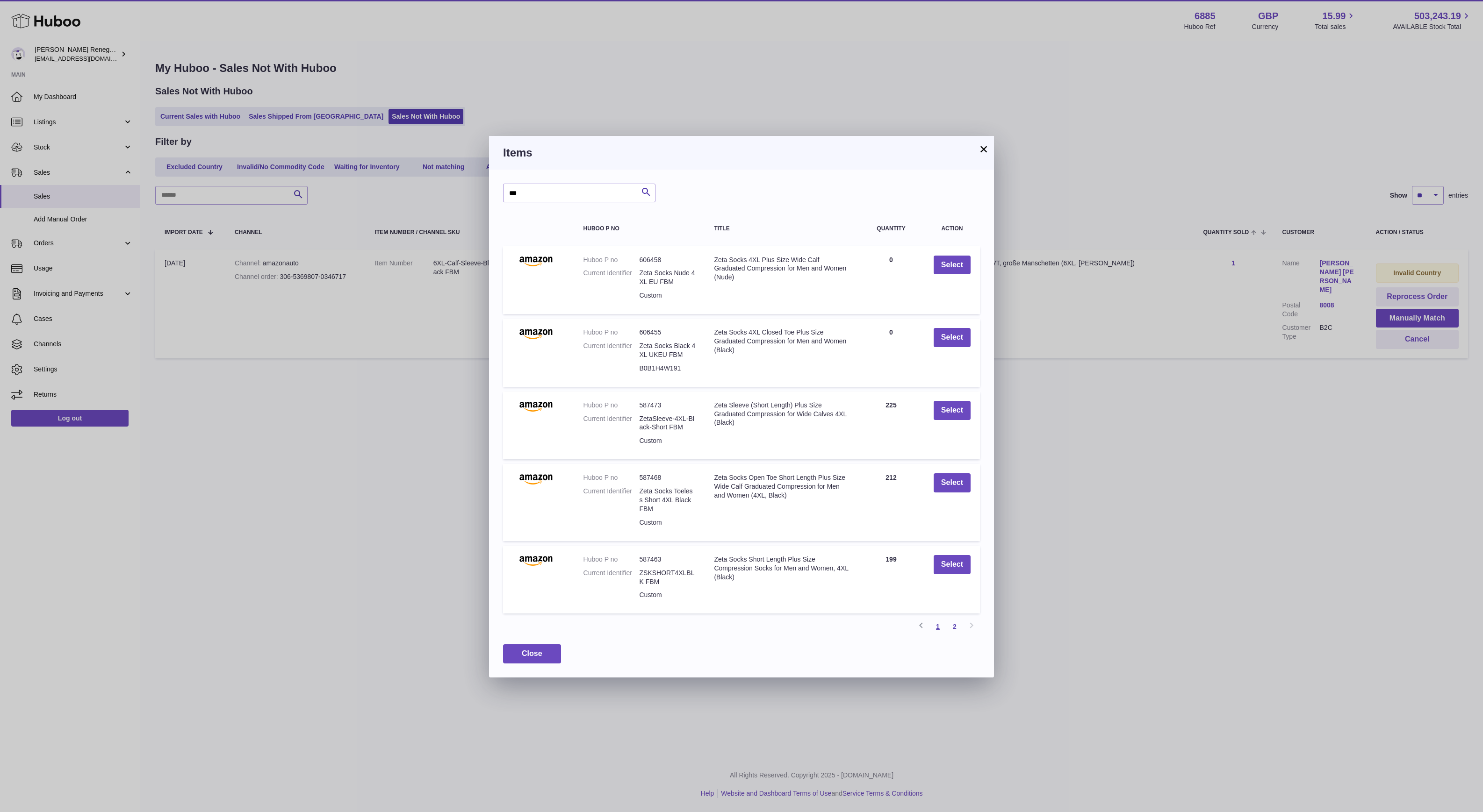
click at [941, 626] on link "1" at bounding box center [937, 626] width 17 height 17
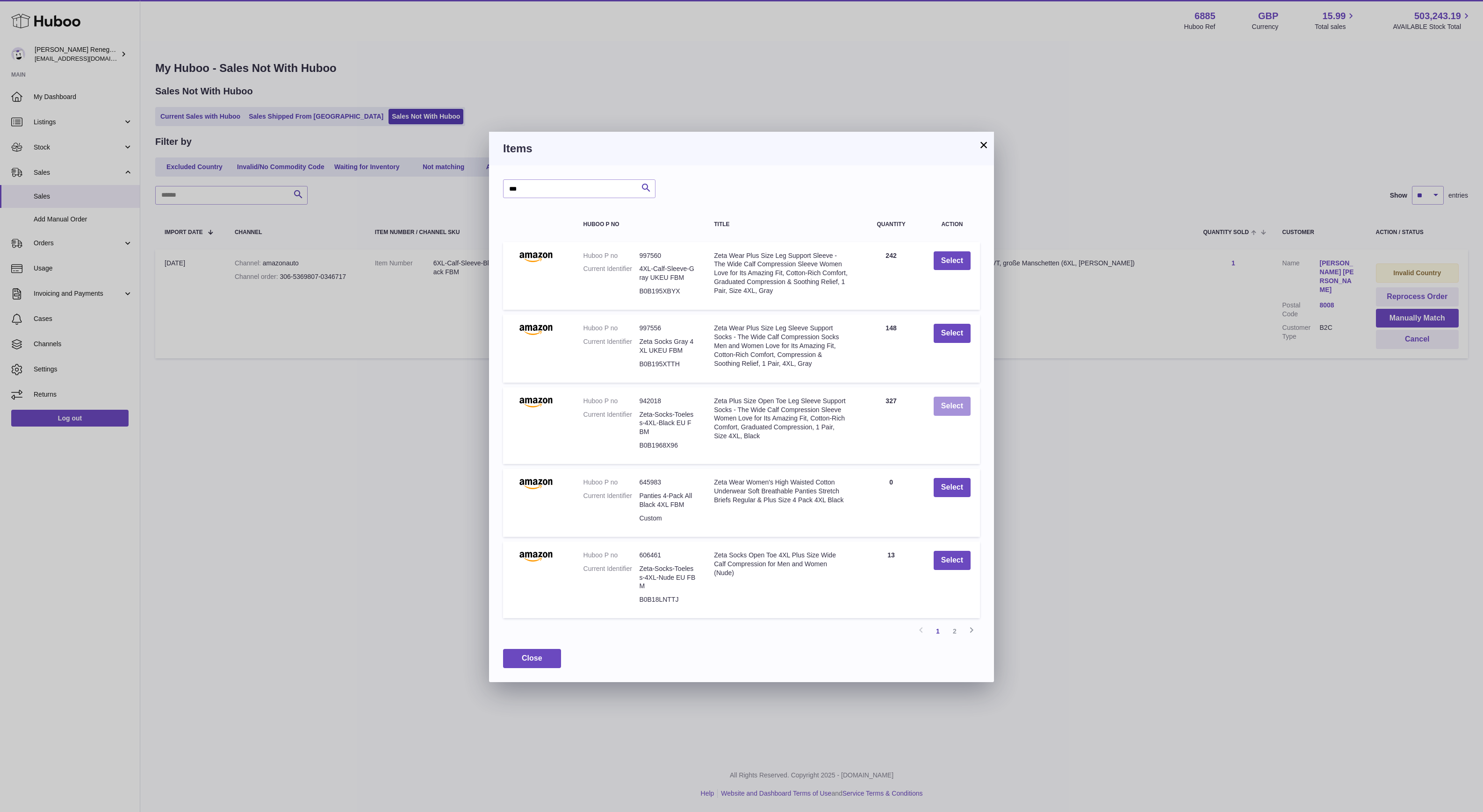
click at [947, 407] on button "Select" at bounding box center [952, 406] width 37 height 19
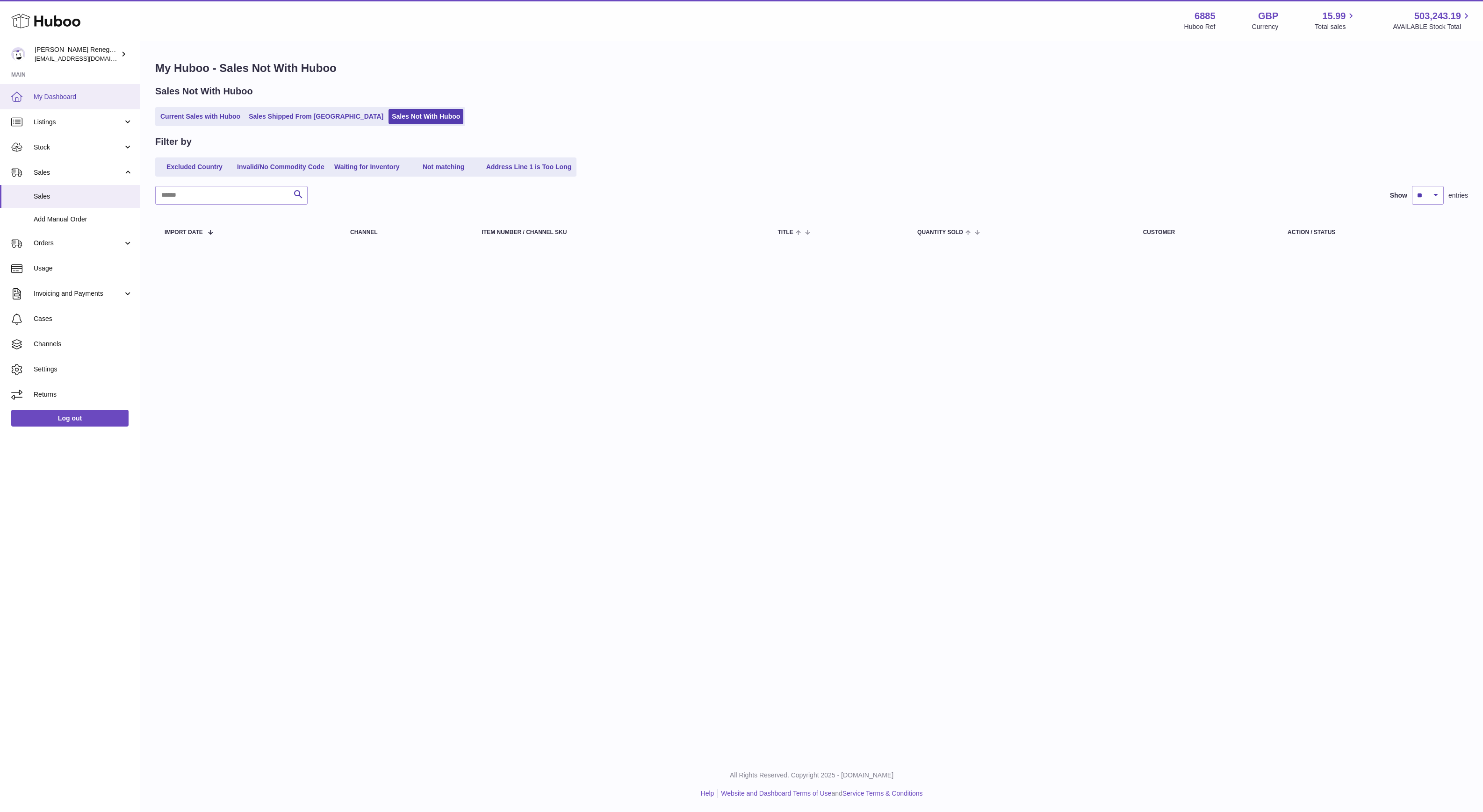
click at [59, 97] on span "My Dashboard" at bounding box center [83, 97] width 99 height 9
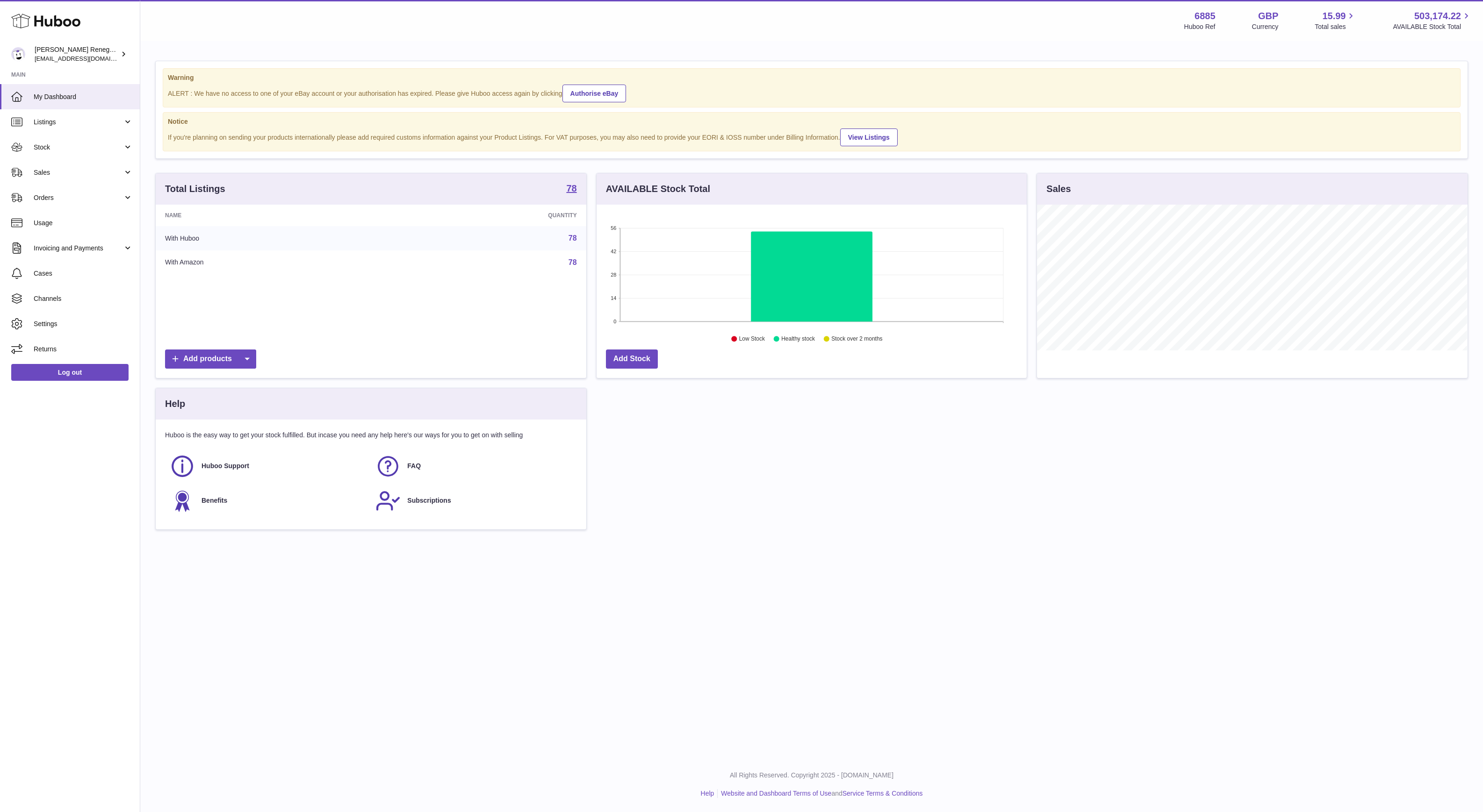
scroll to position [146, 430]
